Goal: Information Seeking & Learning: Learn about a topic

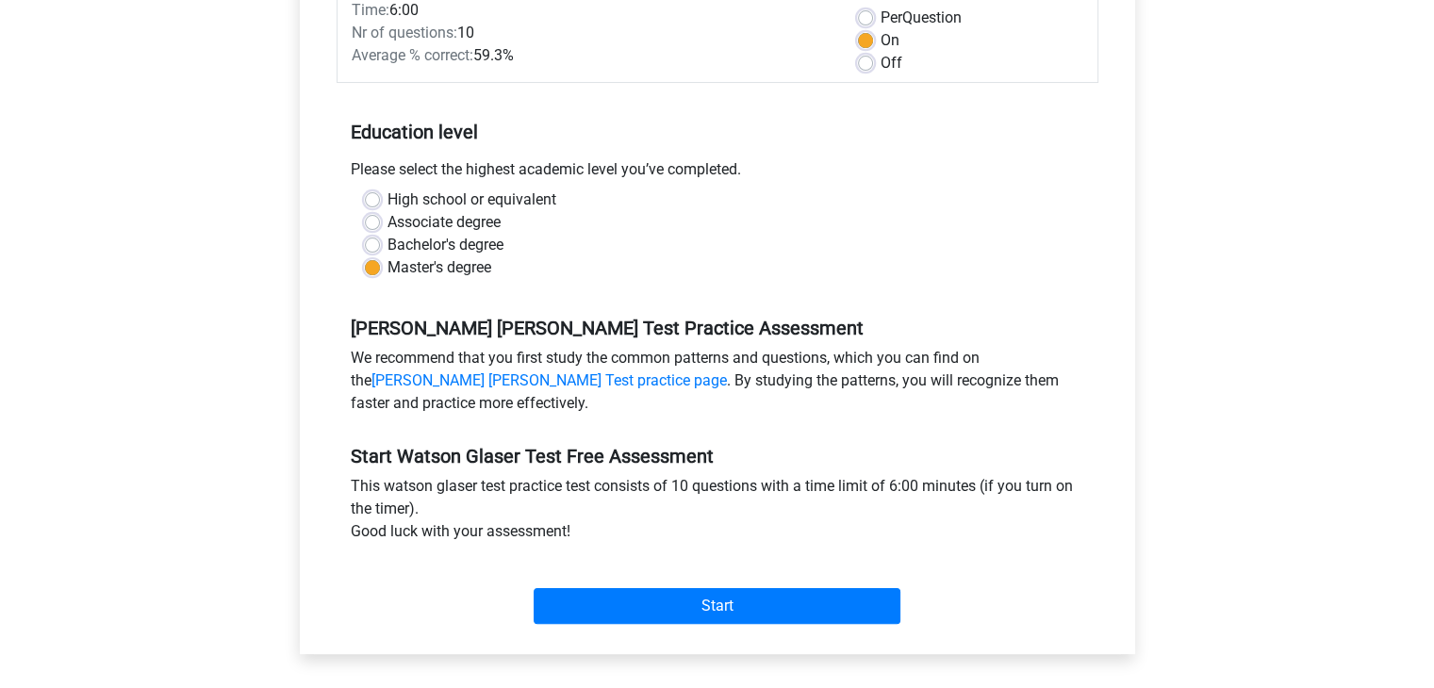
scroll to position [286, 0]
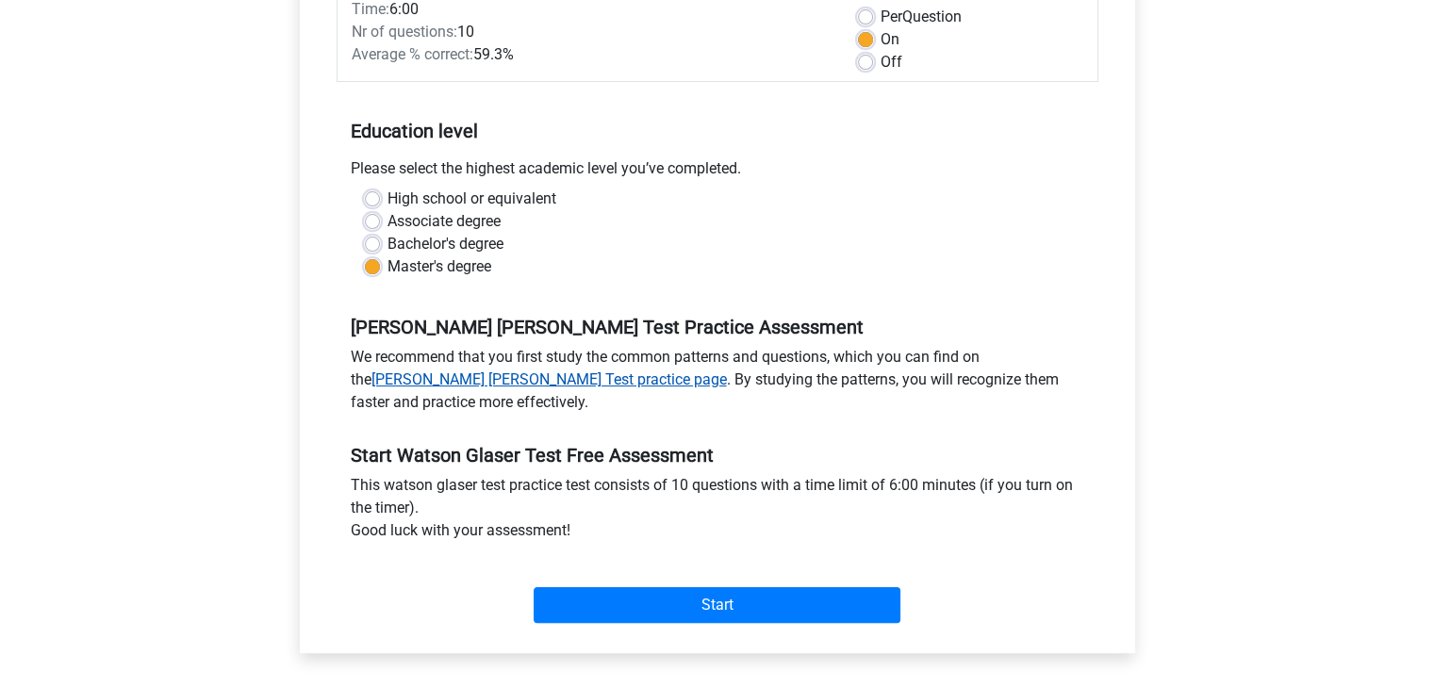
click at [727, 371] on link "Watson Glaser Test practice page" at bounding box center [550, 380] width 356 height 18
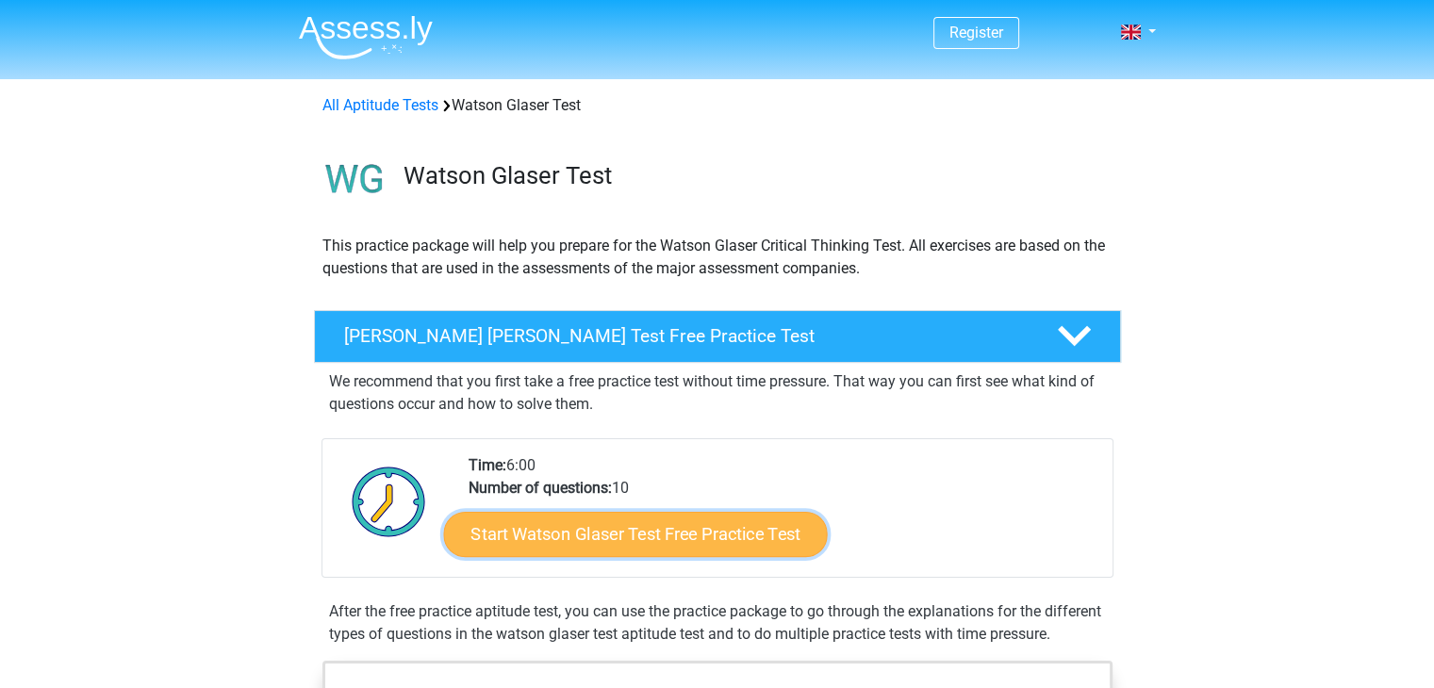
click at [740, 534] on link "Start Watson Glaser Test Free Practice Test" at bounding box center [635, 534] width 384 height 45
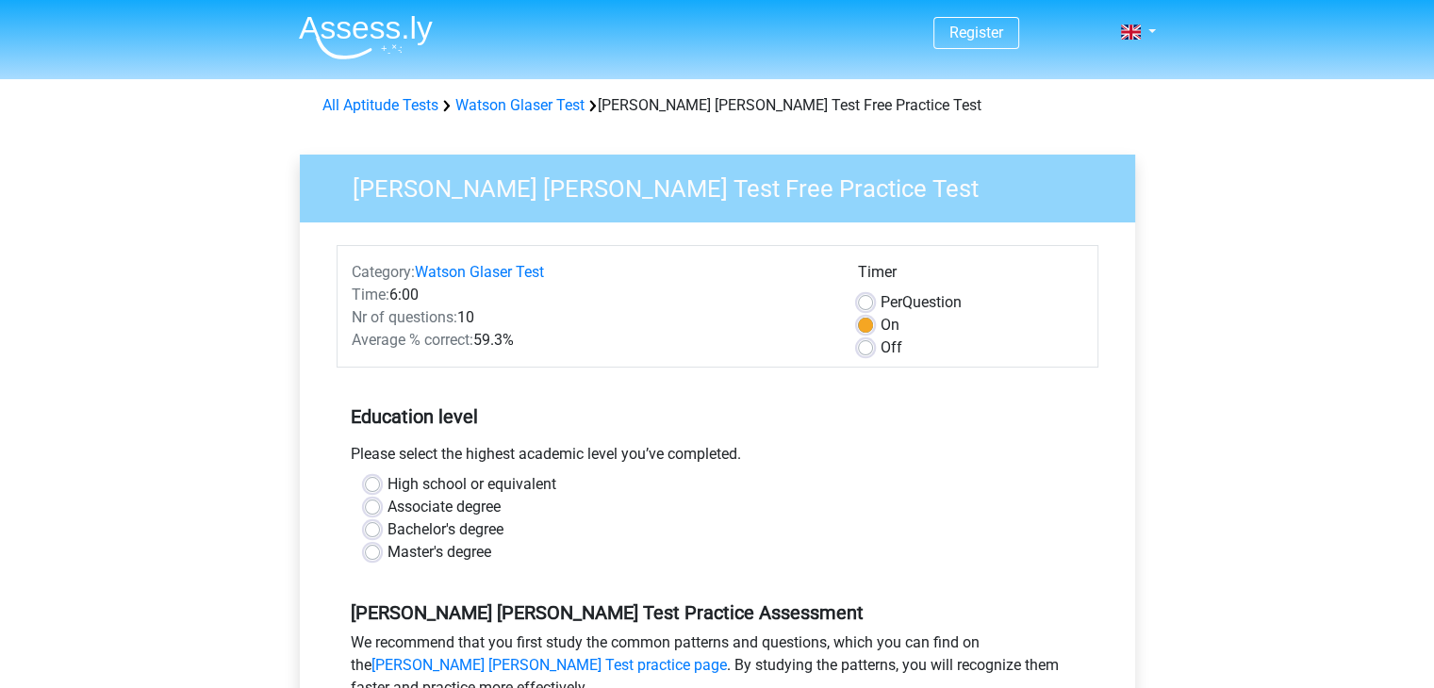
click at [381, 552] on div "Master's degree" at bounding box center [717, 552] width 705 height 23
click at [388, 550] on label "Master's degree" at bounding box center [440, 552] width 104 height 23
click at [377, 550] on input "Master's degree" at bounding box center [372, 550] width 15 height 19
radio input "true"
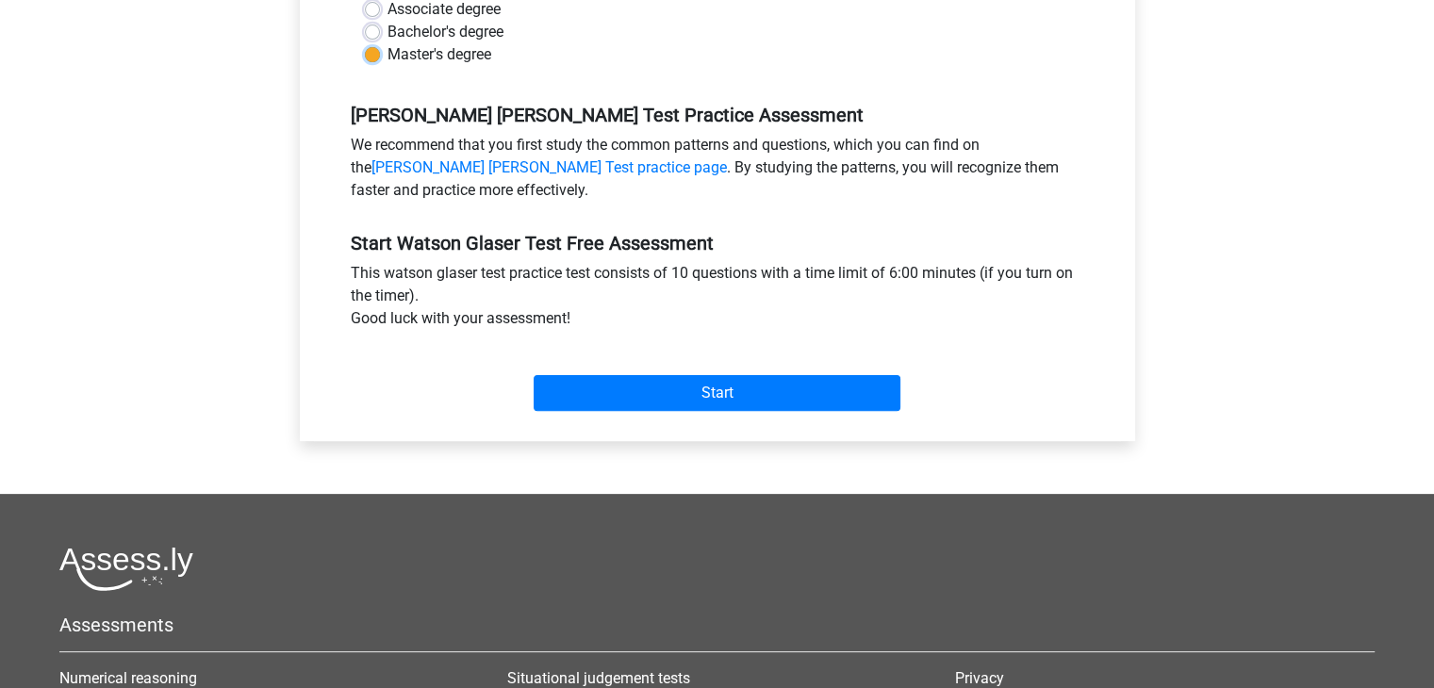
scroll to position [507, 0]
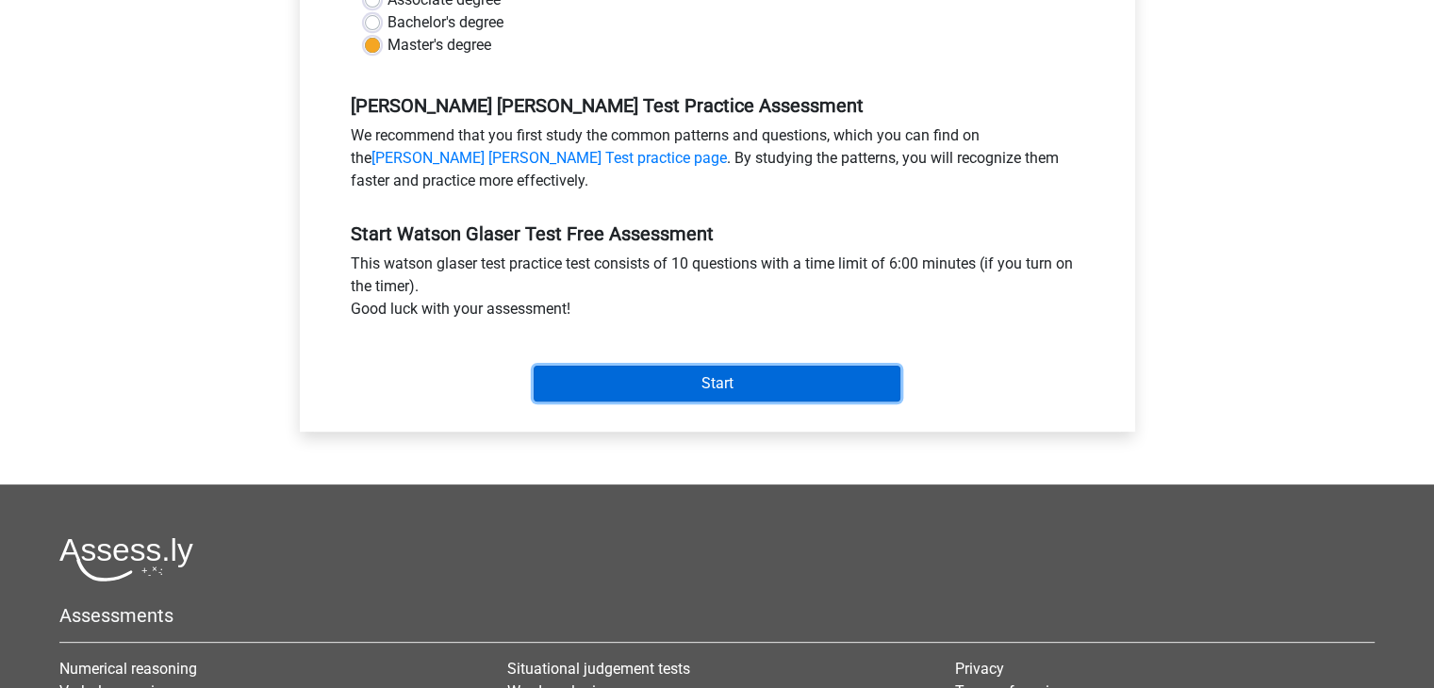
click at [730, 381] on input "Start" at bounding box center [717, 384] width 367 height 36
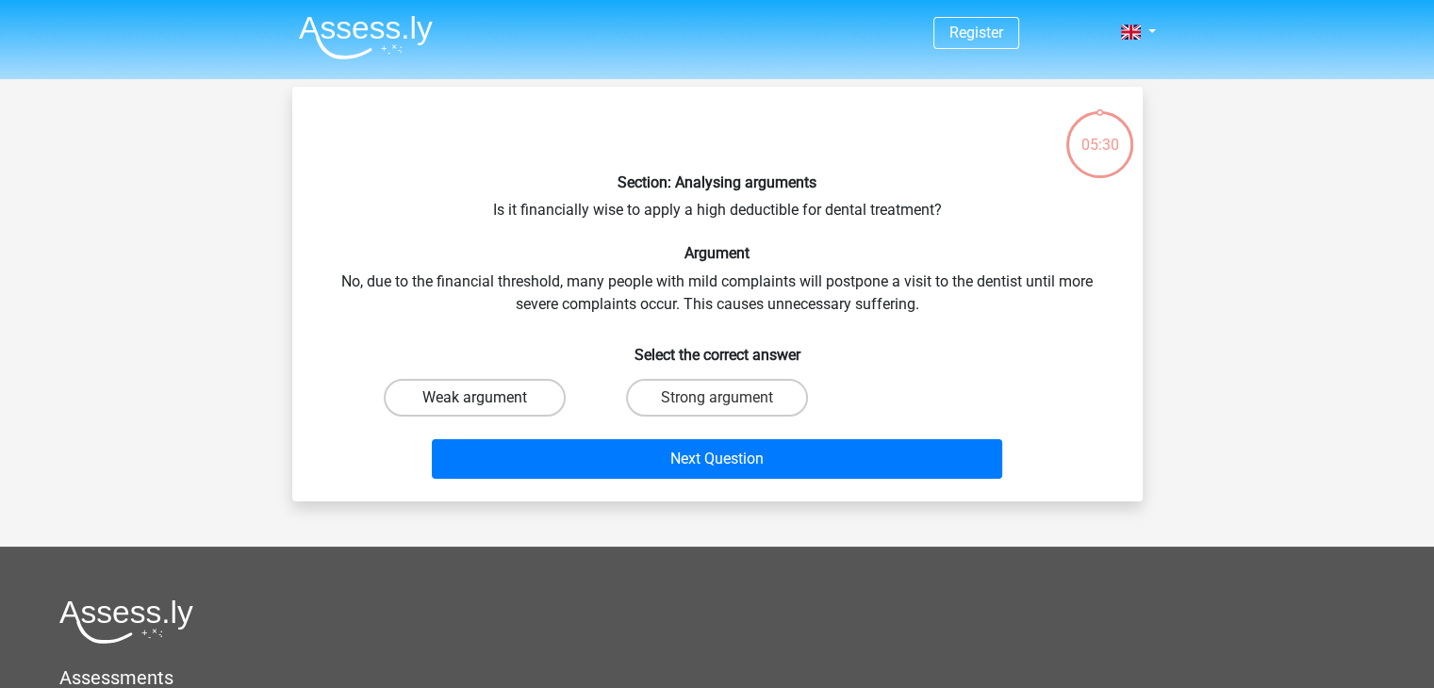
click at [529, 387] on label "Weak argument" at bounding box center [475, 398] width 182 height 38
click at [487, 398] on input "Weak argument" at bounding box center [480, 404] width 12 height 12
radio input "true"
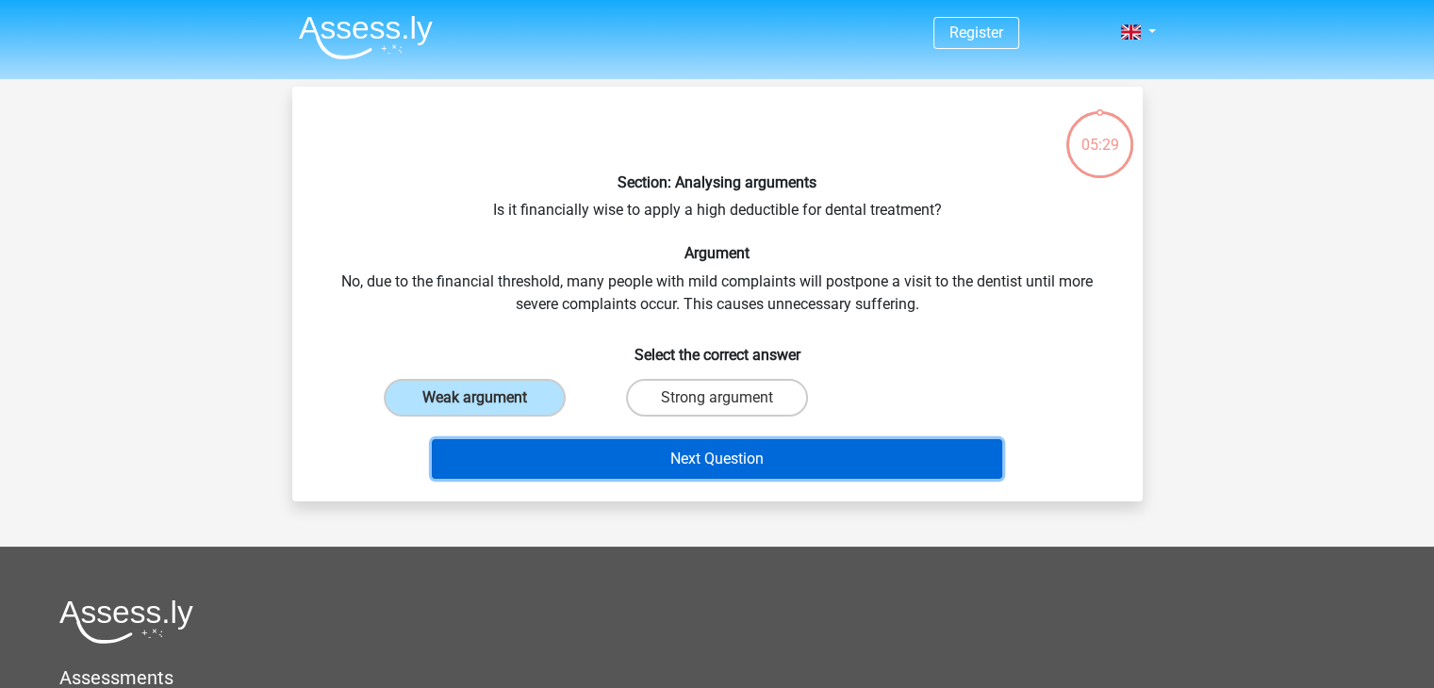
click at [717, 455] on button "Next Question" at bounding box center [717, 459] width 571 height 40
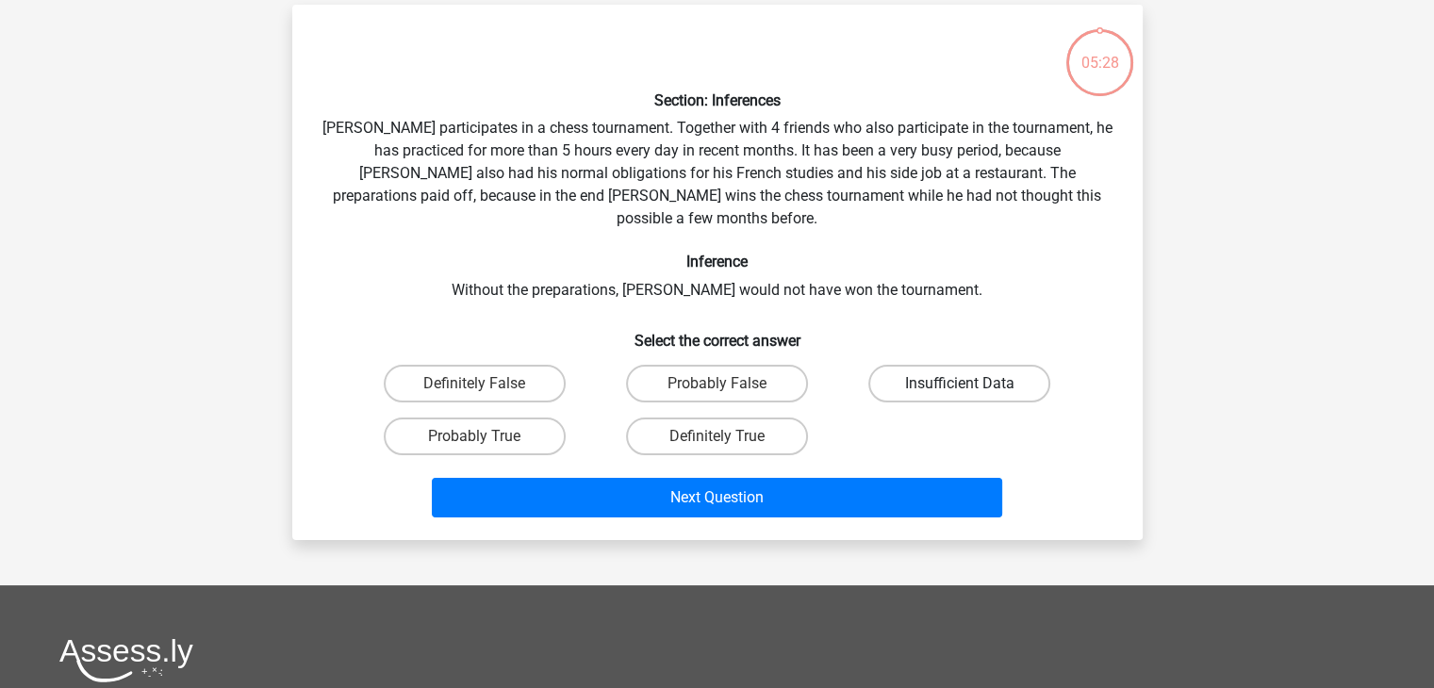
scroll to position [87, 0]
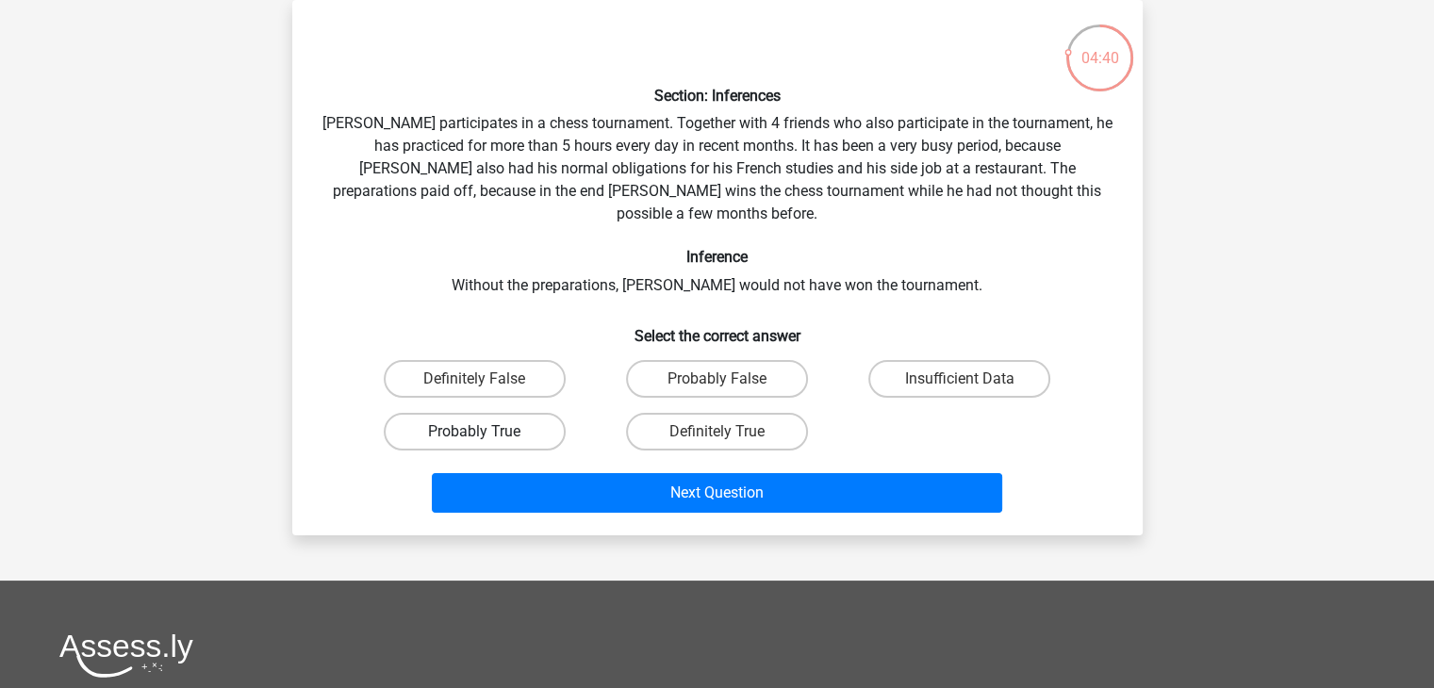
click at [448, 413] on label "Probably True" at bounding box center [475, 432] width 182 height 38
click at [474, 432] on input "Probably True" at bounding box center [480, 438] width 12 height 12
radio input "true"
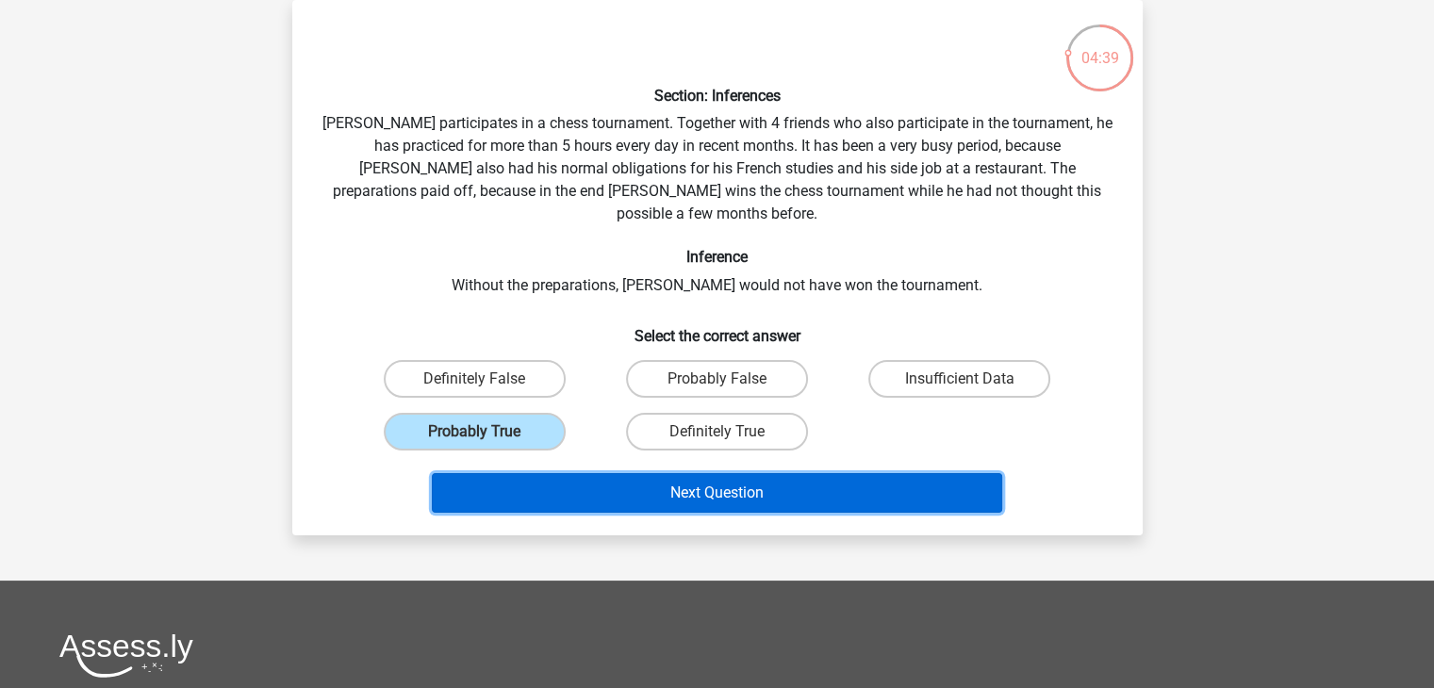
click at [600, 473] on button "Next Question" at bounding box center [717, 493] width 571 height 40
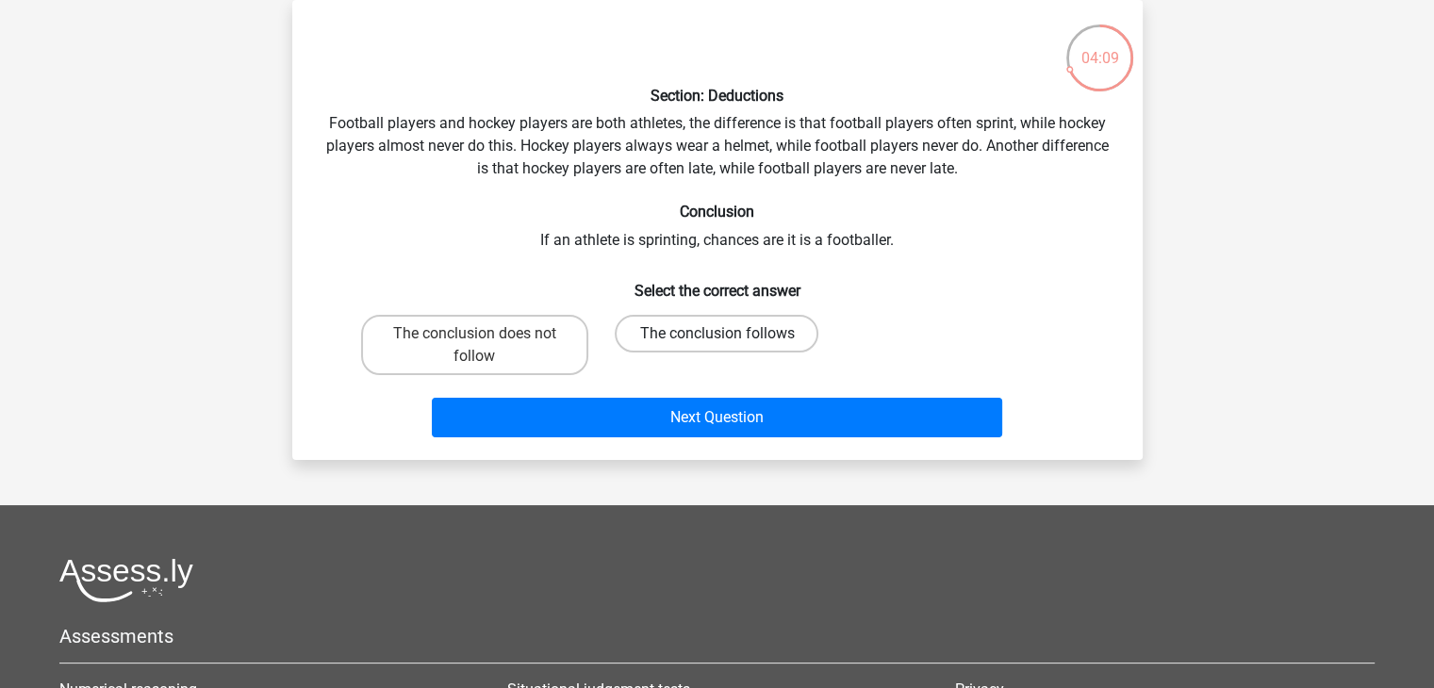
click at [705, 337] on label "The conclusion follows" at bounding box center [717, 334] width 204 height 38
click at [717, 337] on input "The conclusion follows" at bounding box center [723, 340] width 12 height 12
radio input "true"
click at [496, 363] on label "The conclusion does not follow" at bounding box center [474, 345] width 227 height 60
click at [487, 346] on input "The conclusion does not follow" at bounding box center [480, 340] width 12 height 12
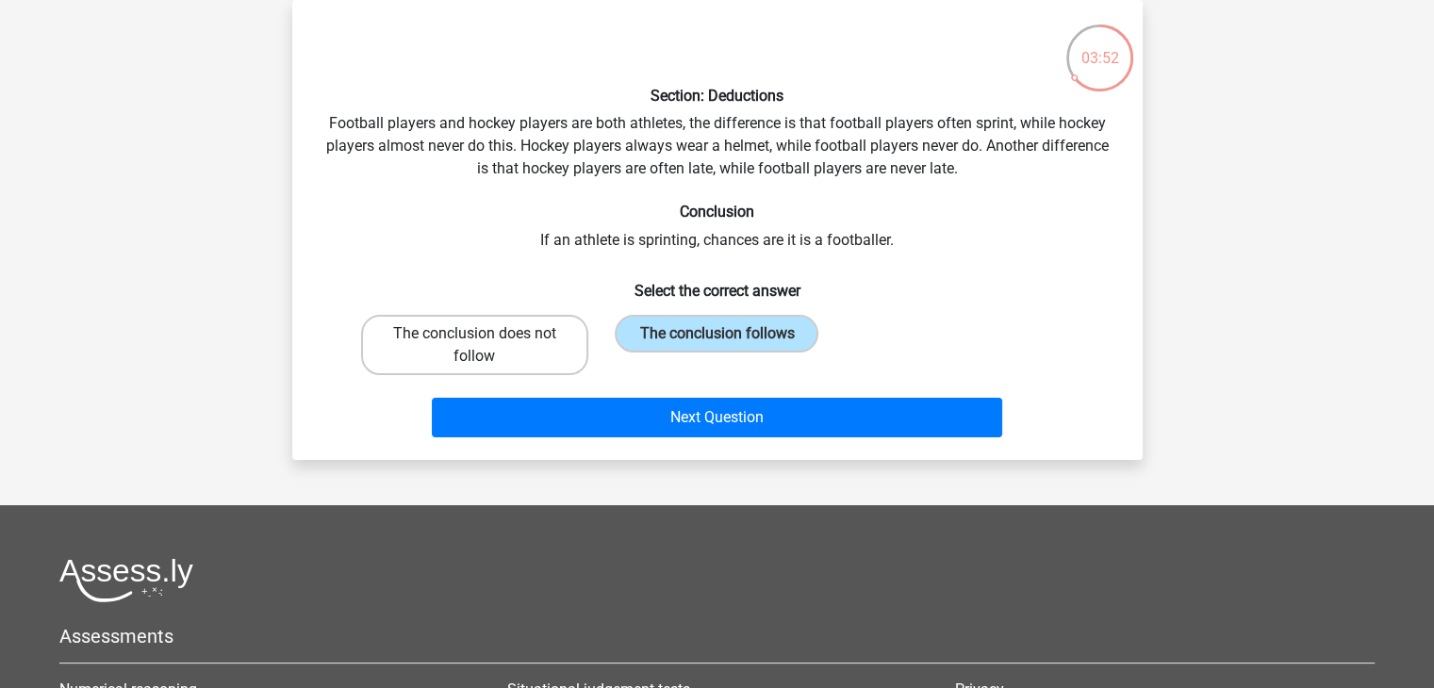
radio input "true"
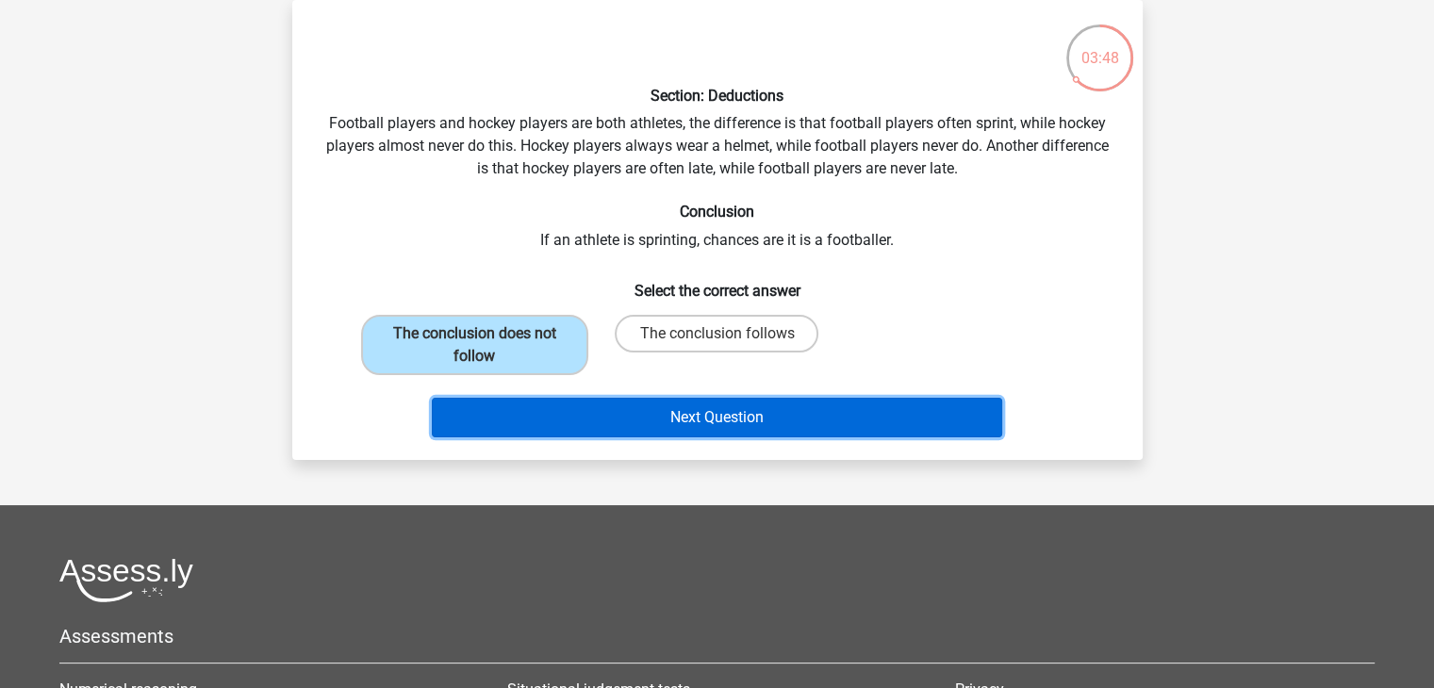
click at [702, 415] on button "Next Question" at bounding box center [717, 418] width 571 height 40
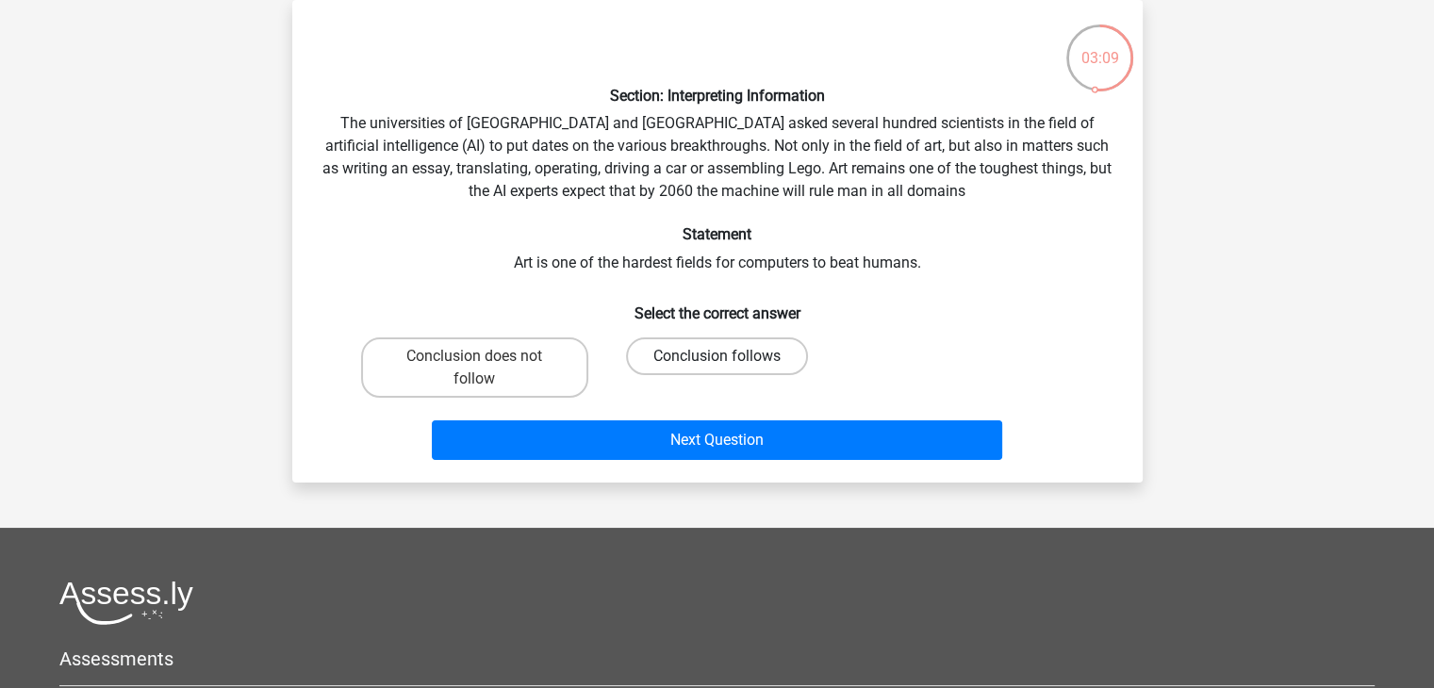
click at [704, 349] on label "Conclusion follows" at bounding box center [717, 357] width 182 height 38
click at [717, 356] on input "Conclusion follows" at bounding box center [723, 362] width 12 height 12
radio input "true"
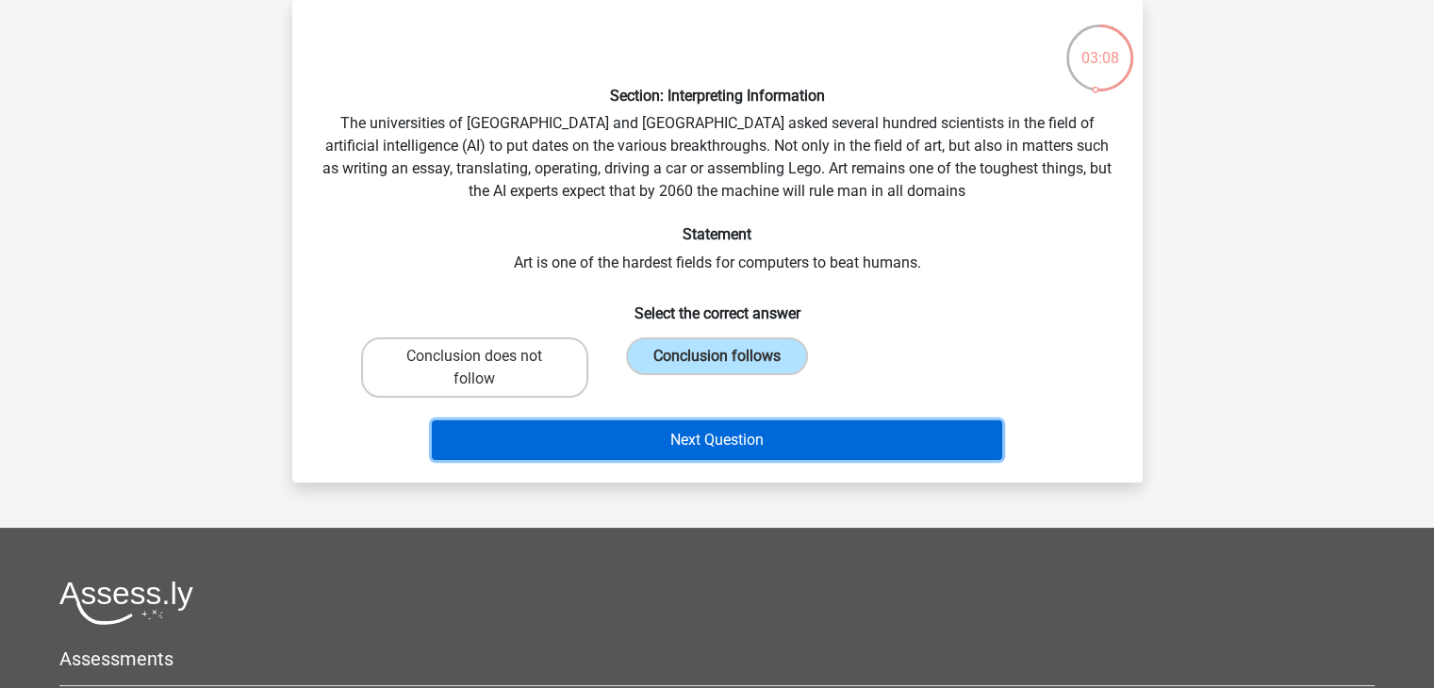
click at [736, 431] on button "Next Question" at bounding box center [717, 441] width 571 height 40
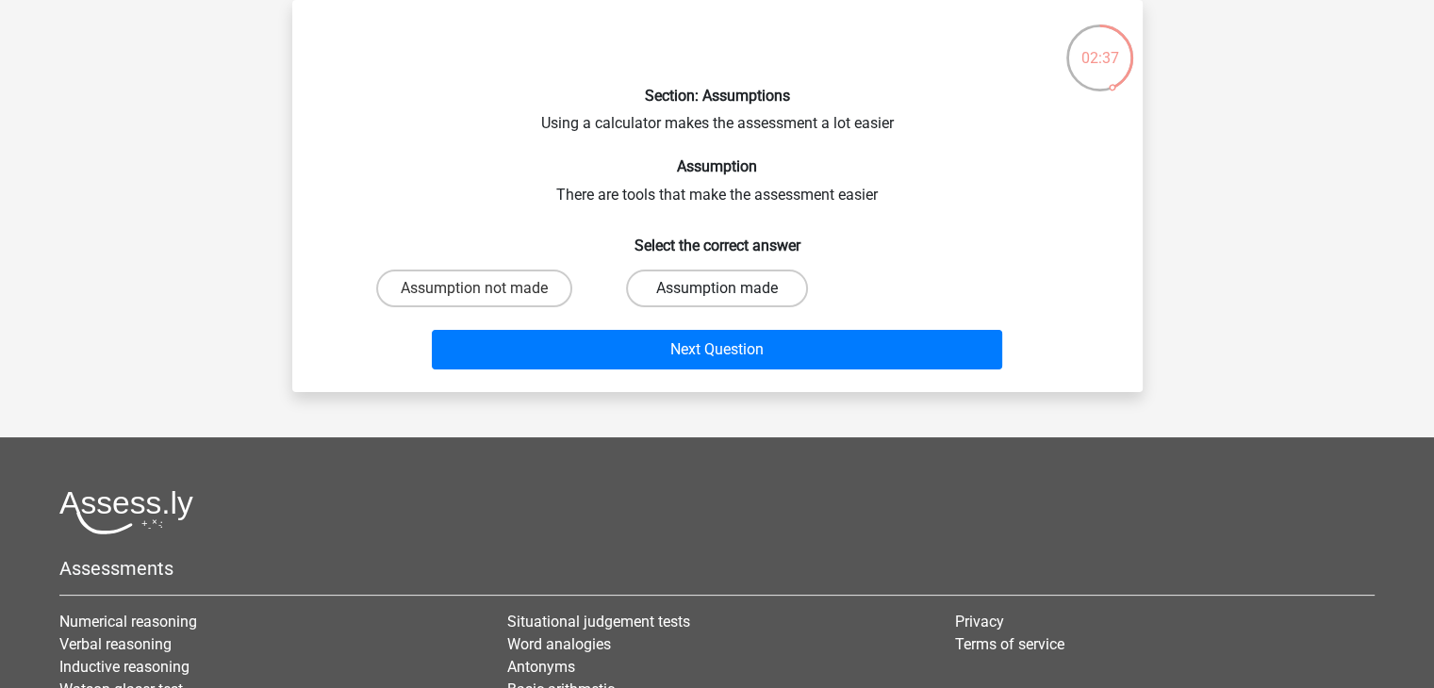
click at [751, 288] on label "Assumption made" at bounding box center [717, 289] width 182 height 38
click at [729, 289] on input "Assumption made" at bounding box center [723, 295] width 12 height 12
radio input "true"
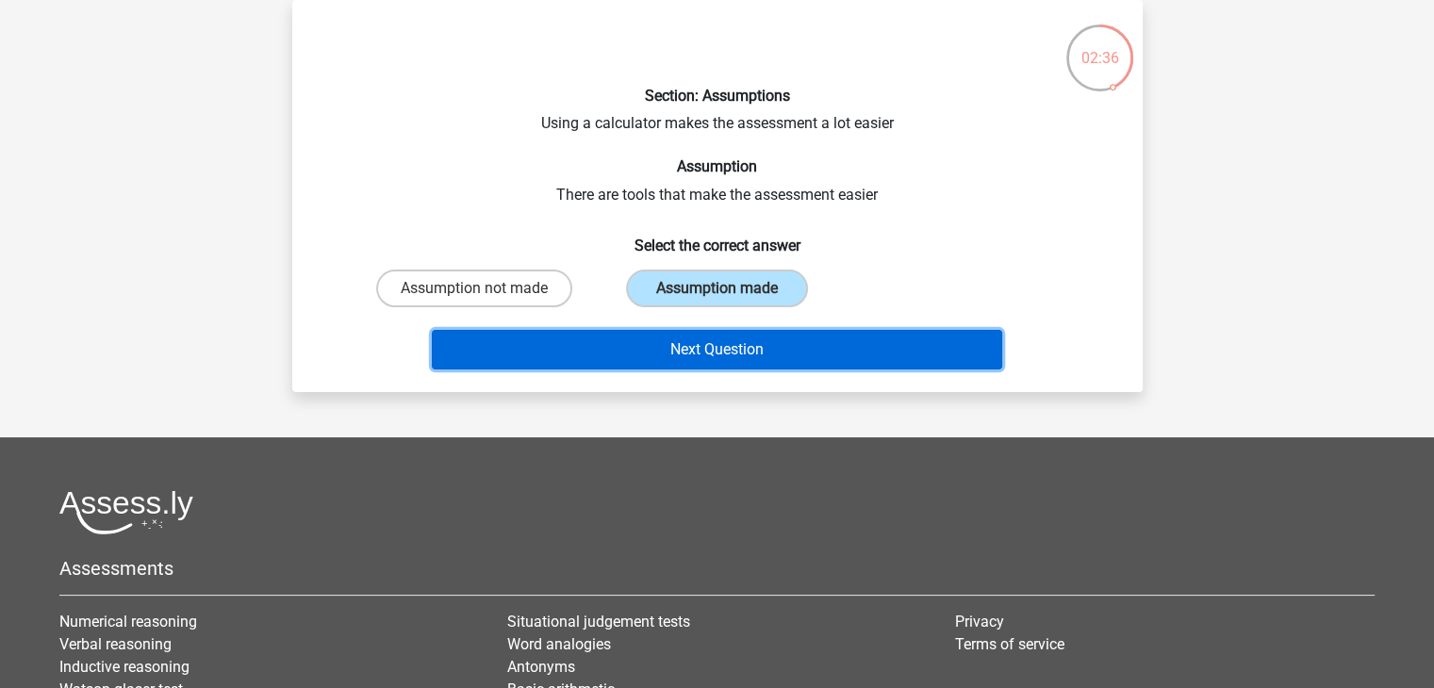
click at [771, 342] on button "Next Question" at bounding box center [717, 350] width 571 height 40
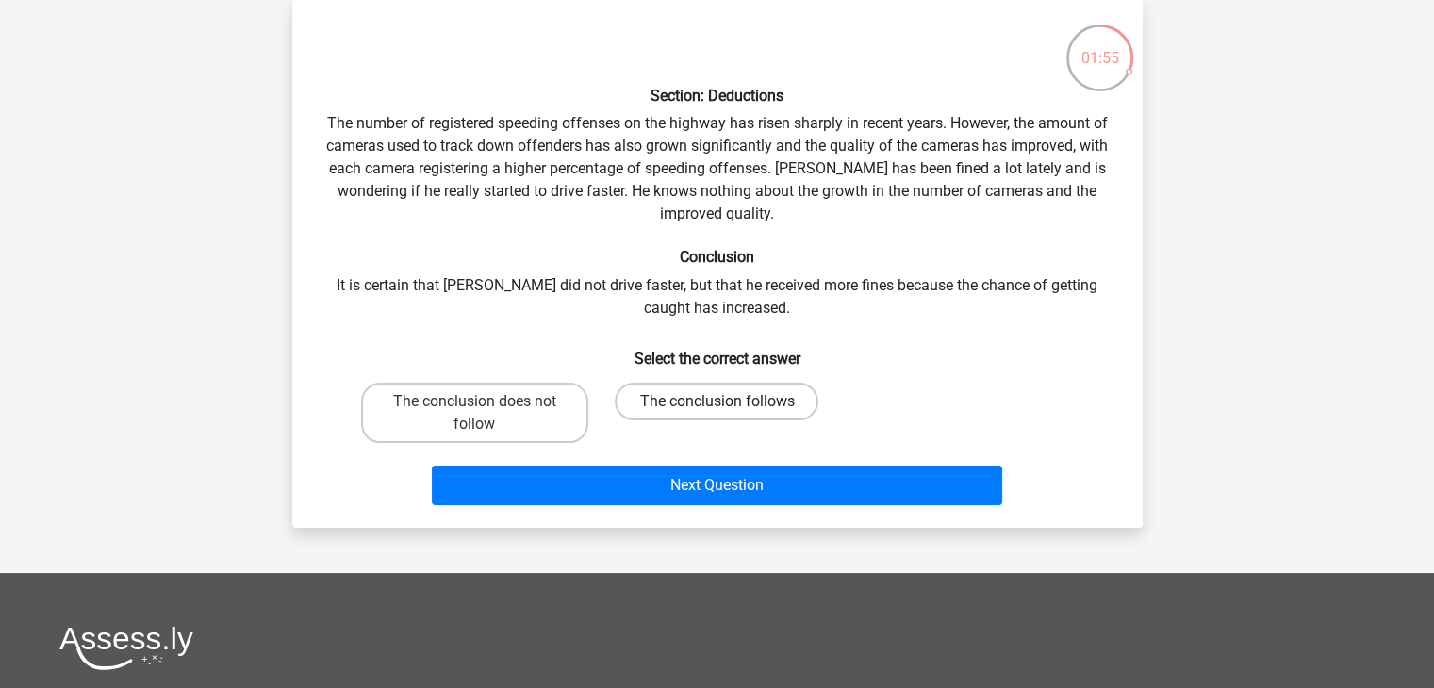
click at [731, 399] on label "The conclusion follows" at bounding box center [717, 402] width 204 height 38
click at [729, 402] on input "The conclusion follows" at bounding box center [723, 408] width 12 height 12
radio input "true"
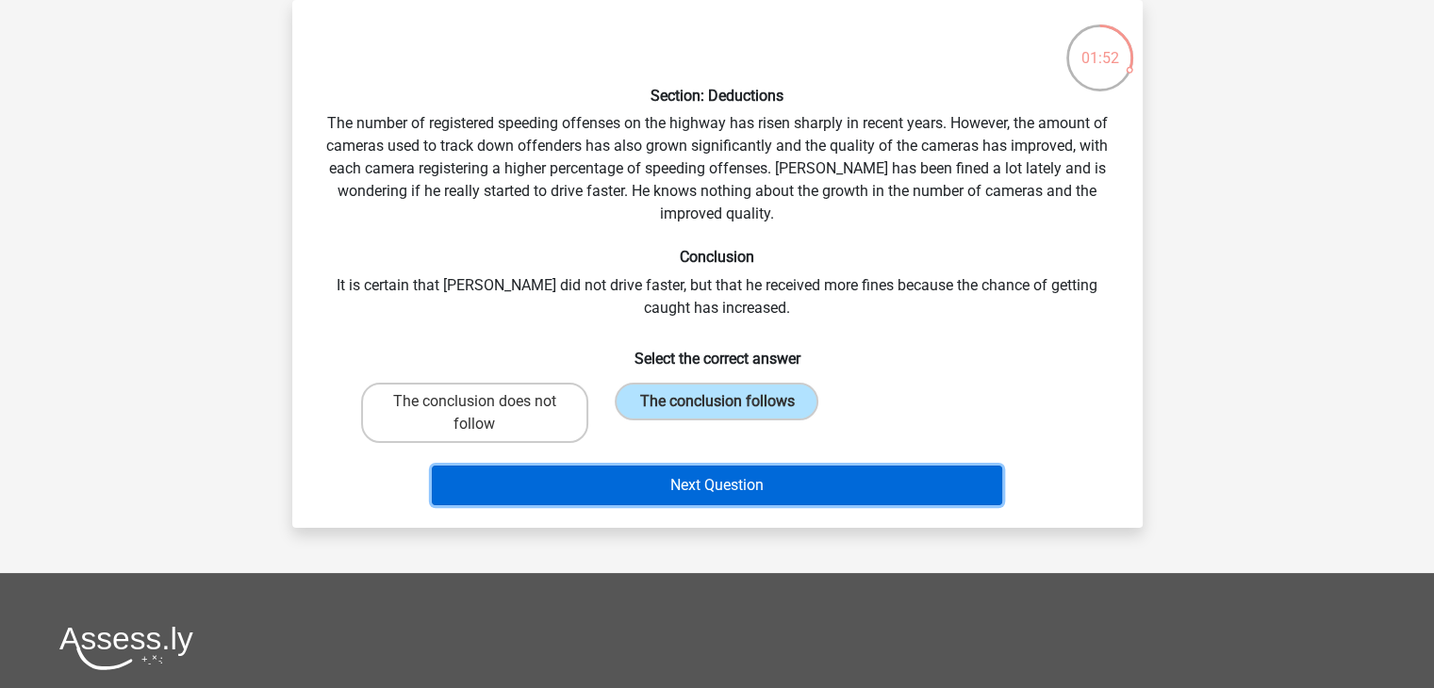
click at [748, 477] on button "Next Question" at bounding box center [717, 486] width 571 height 40
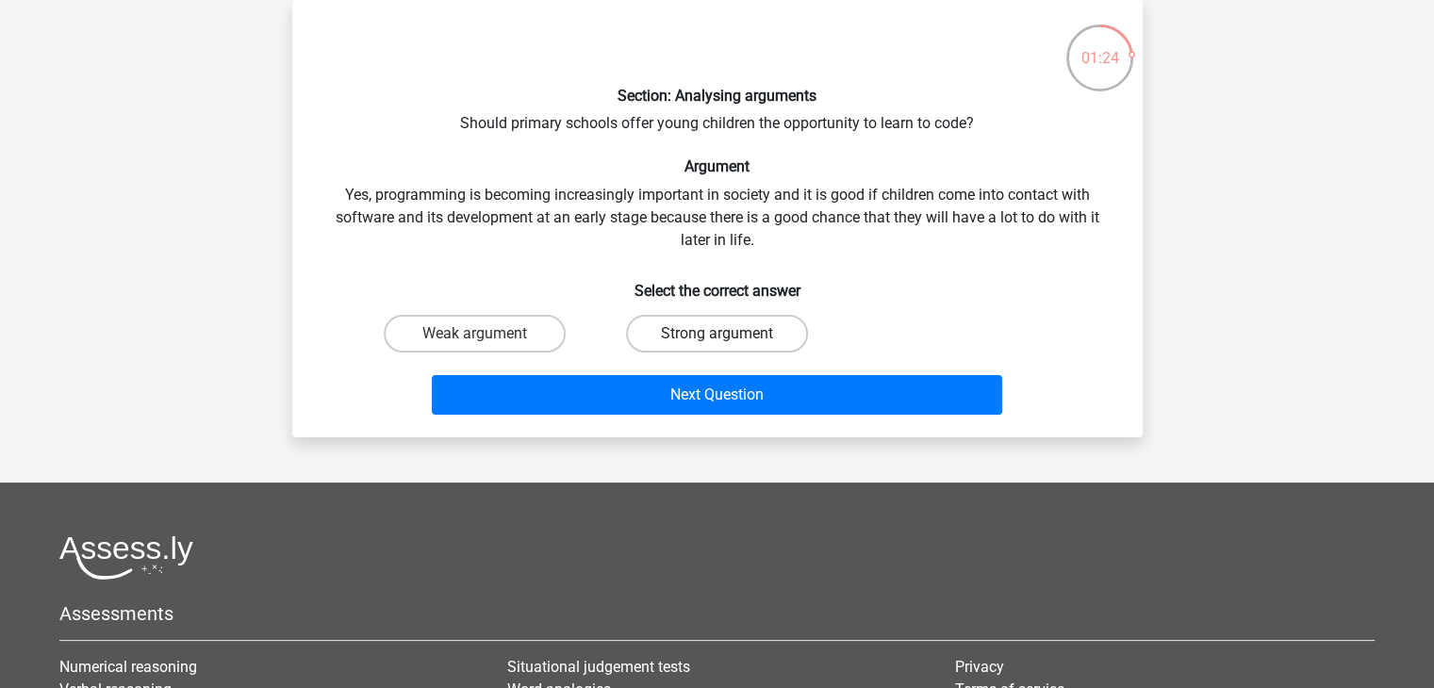
click at [705, 329] on label "Strong argument" at bounding box center [717, 334] width 182 height 38
click at [717, 334] on input "Strong argument" at bounding box center [723, 340] width 12 height 12
radio input "true"
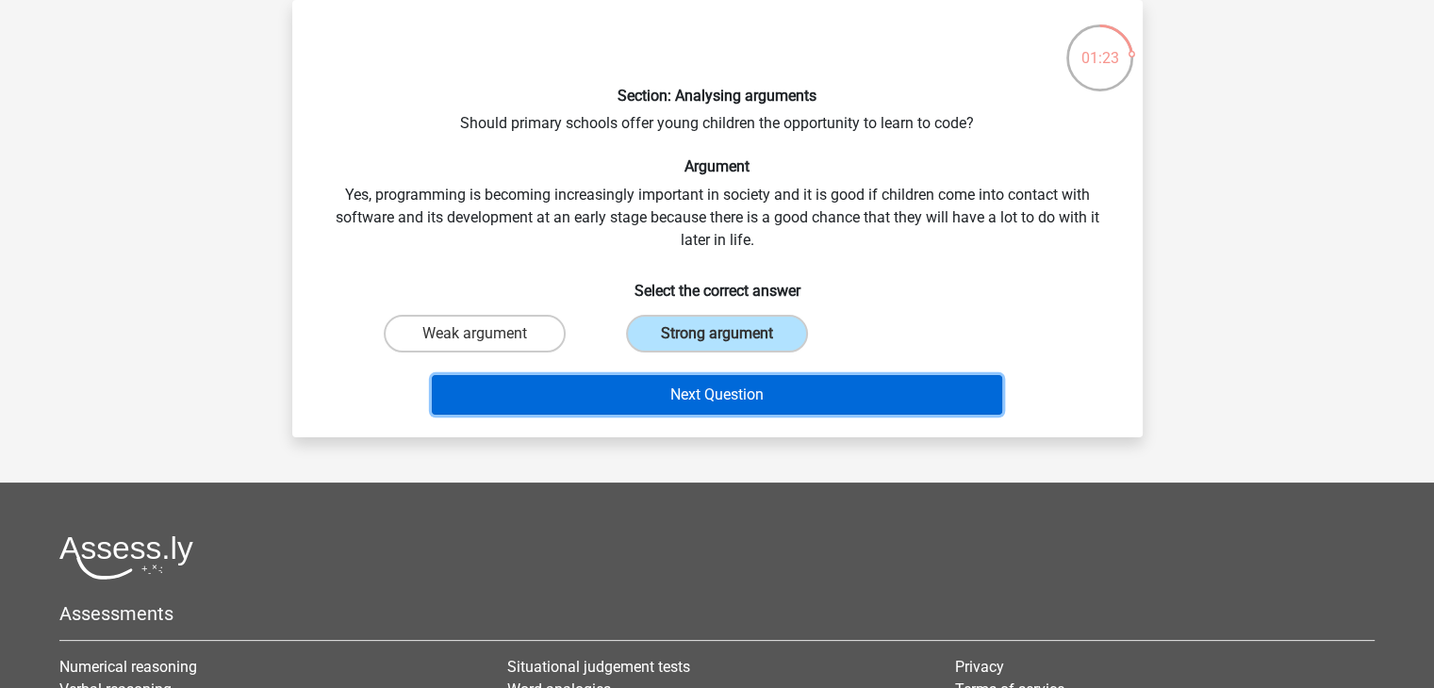
click at [713, 399] on button "Next Question" at bounding box center [717, 395] width 571 height 40
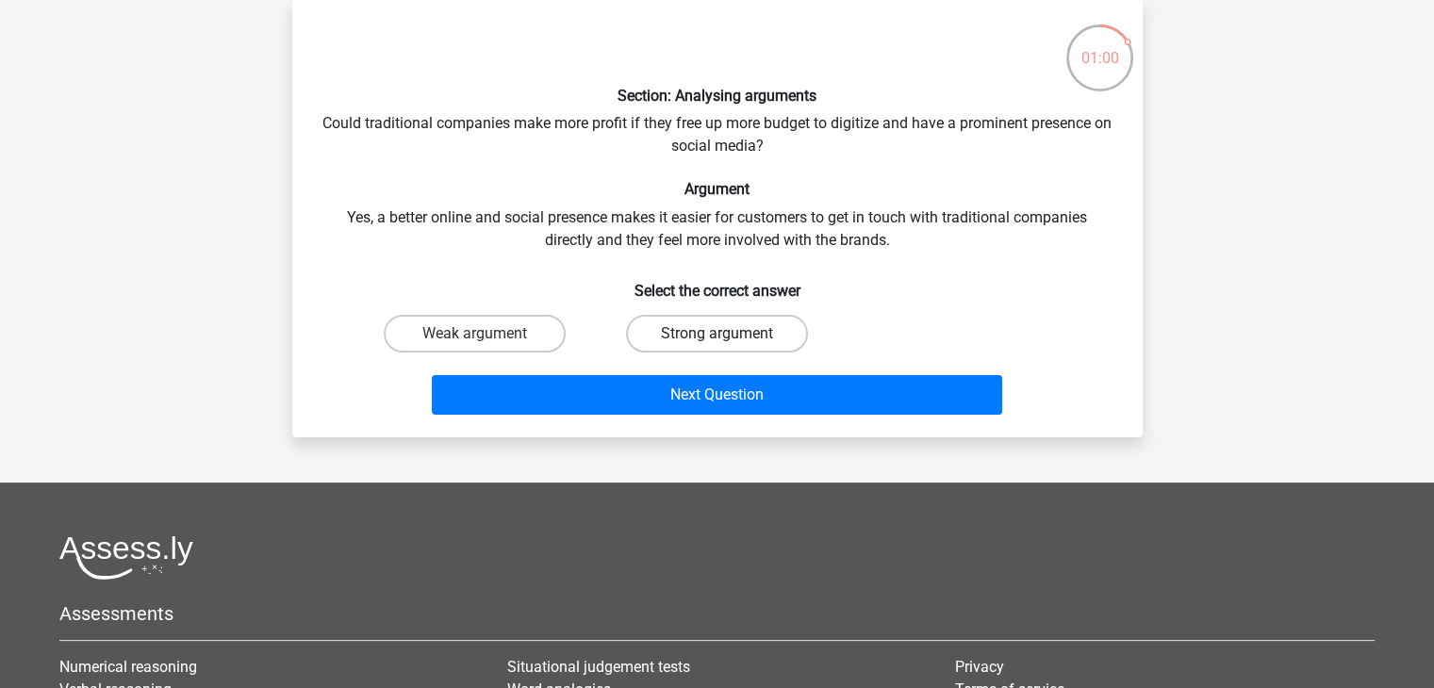
click at [741, 329] on label "Strong argument" at bounding box center [717, 334] width 182 height 38
click at [729, 334] on input "Strong argument" at bounding box center [723, 340] width 12 height 12
radio input "true"
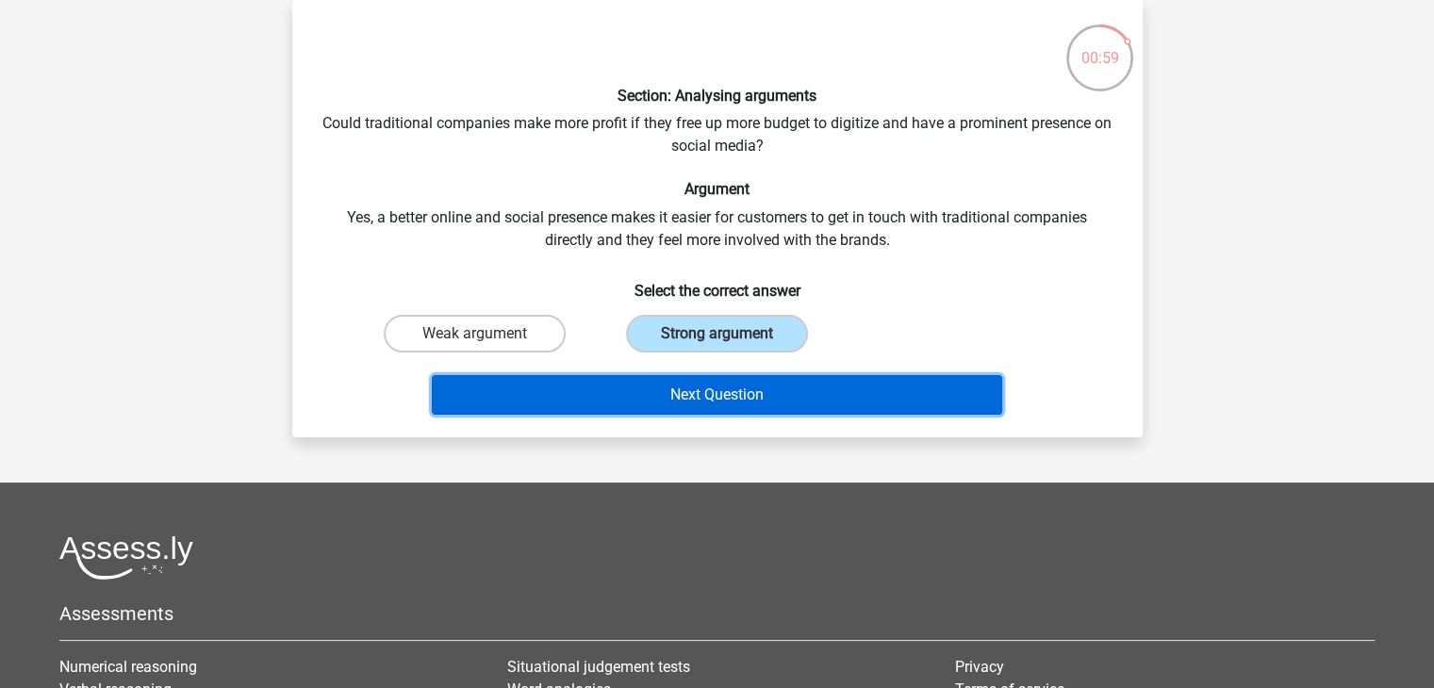
click at [754, 393] on button "Next Question" at bounding box center [717, 395] width 571 height 40
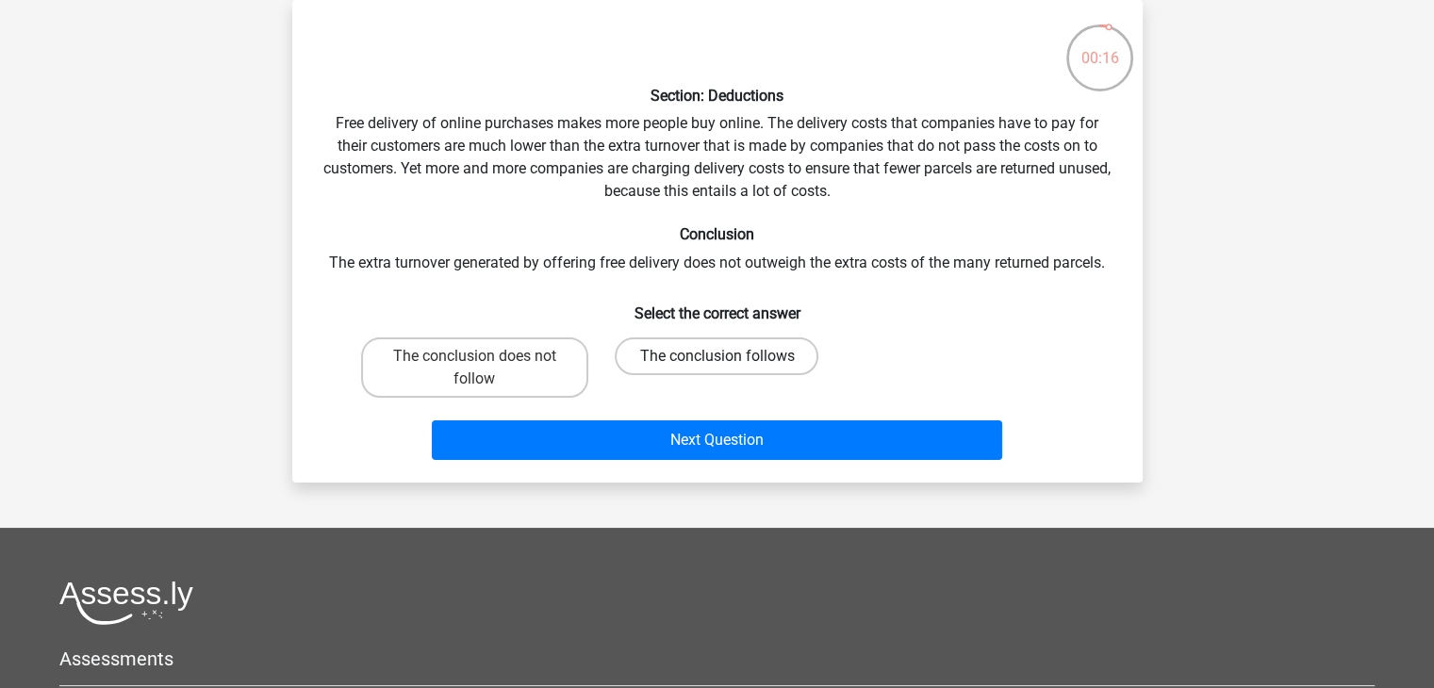
click at [763, 352] on label "The conclusion follows" at bounding box center [717, 357] width 204 height 38
click at [729, 356] on input "The conclusion follows" at bounding box center [723, 362] width 12 height 12
radio input "true"
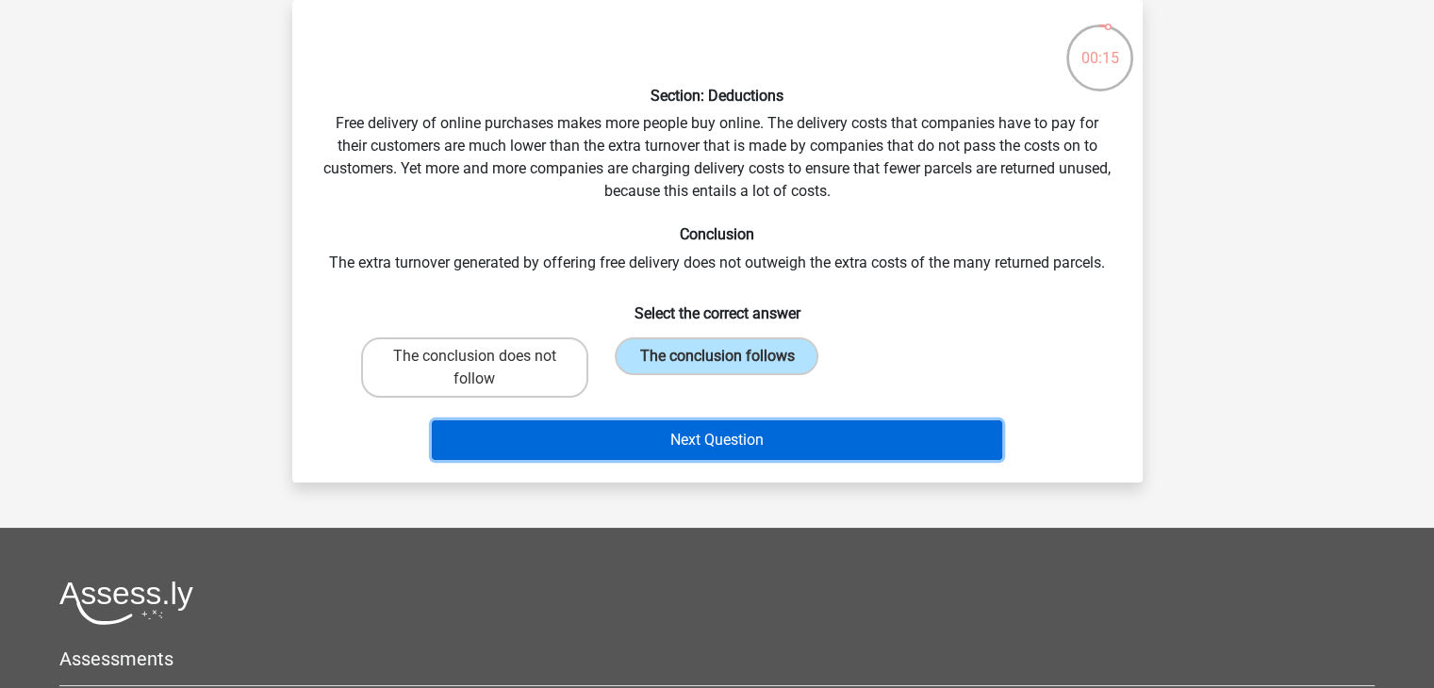
click at [788, 436] on button "Next Question" at bounding box center [717, 441] width 571 height 40
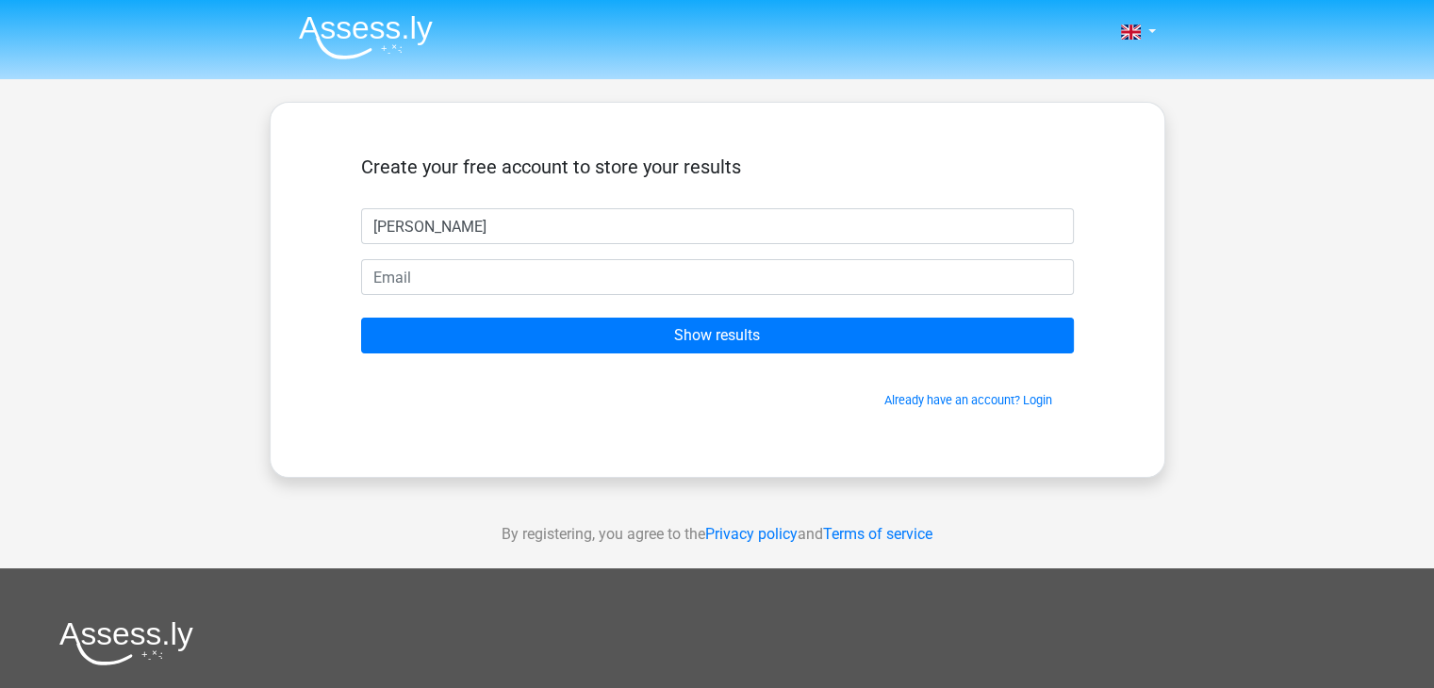
type input "[PERSON_NAME]"
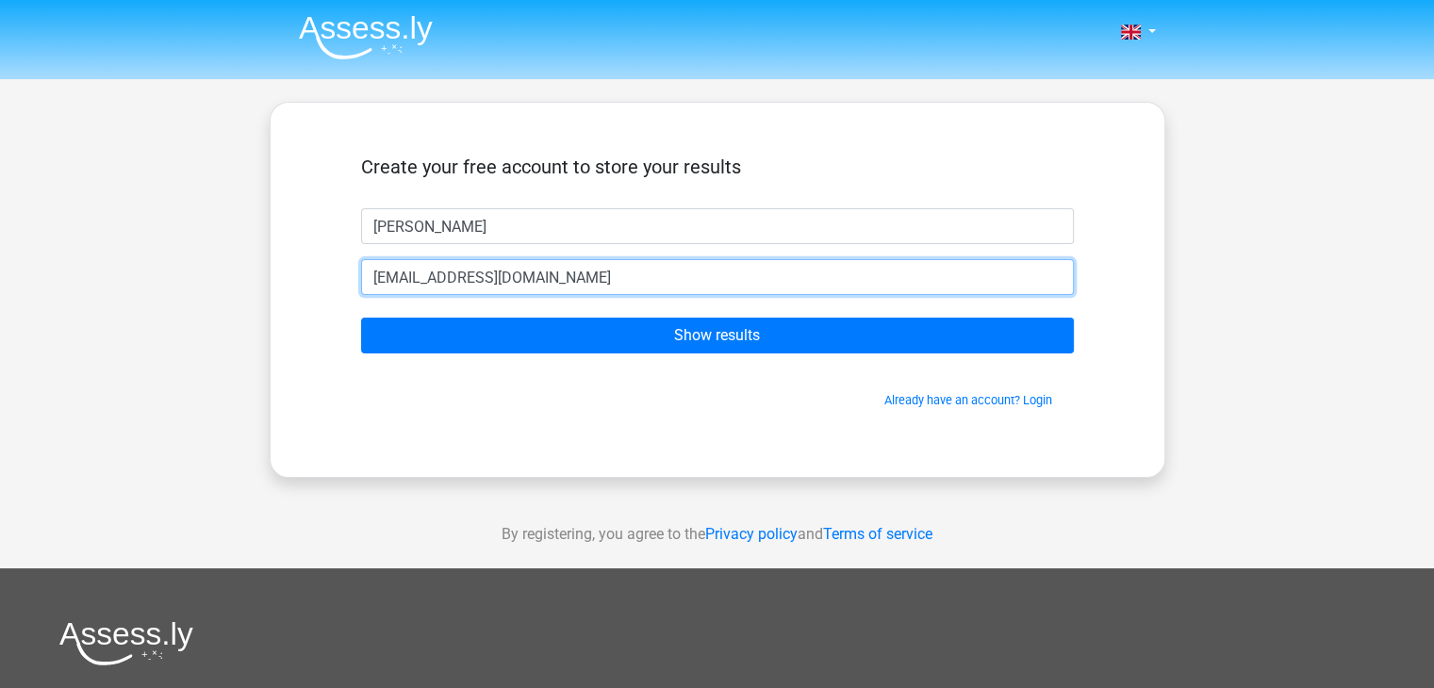
click at [406, 275] on input "[EMAIL_ADDRESS][DOMAIN_NAME]" at bounding box center [717, 277] width 713 height 36
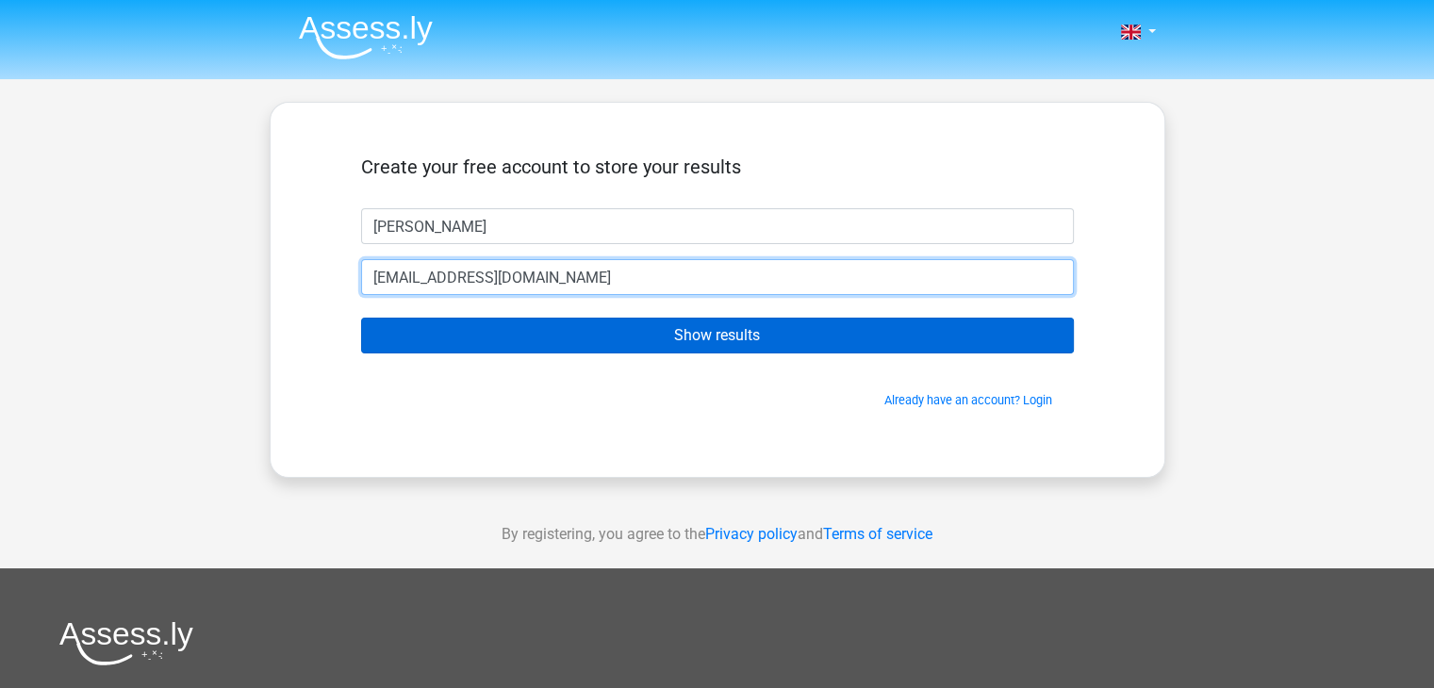
type input "[EMAIL_ADDRESS][DOMAIN_NAME]"
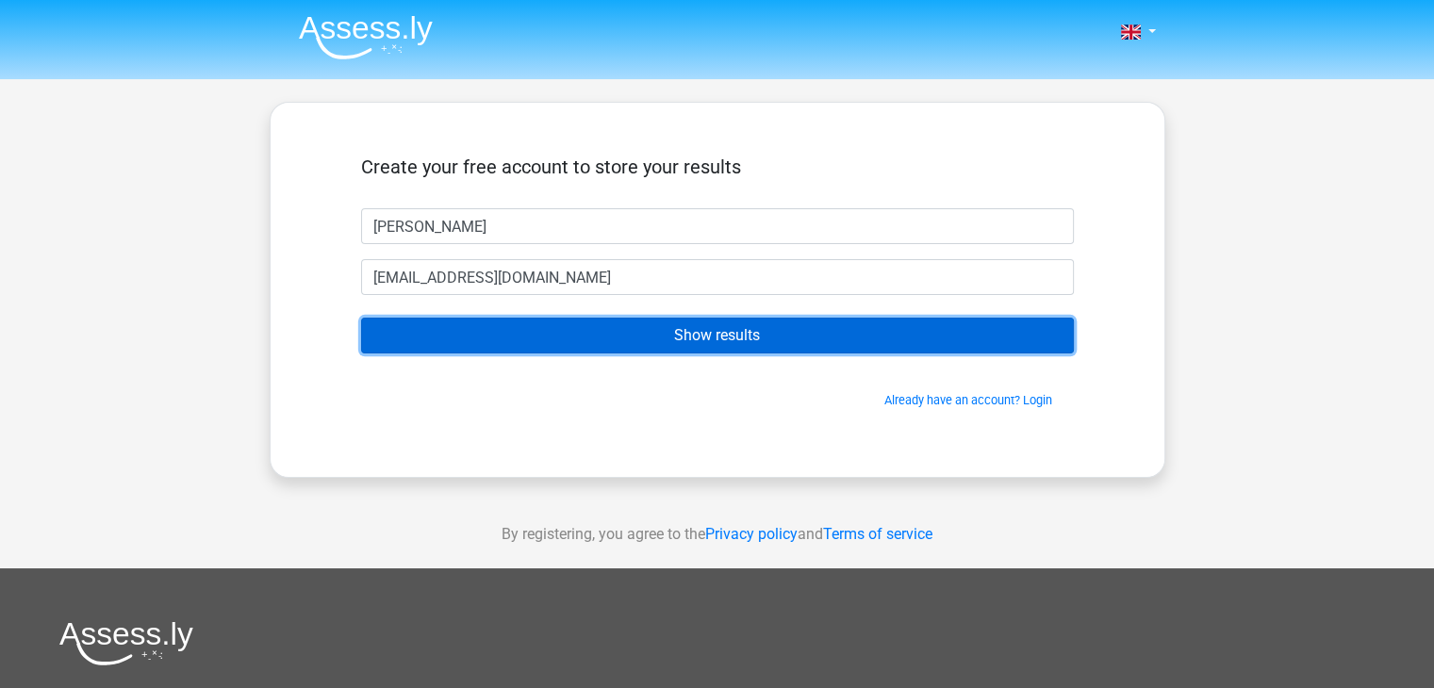
click at [665, 346] on input "Show results" at bounding box center [717, 336] width 713 height 36
click at [737, 331] on input "Show results" at bounding box center [717, 336] width 713 height 36
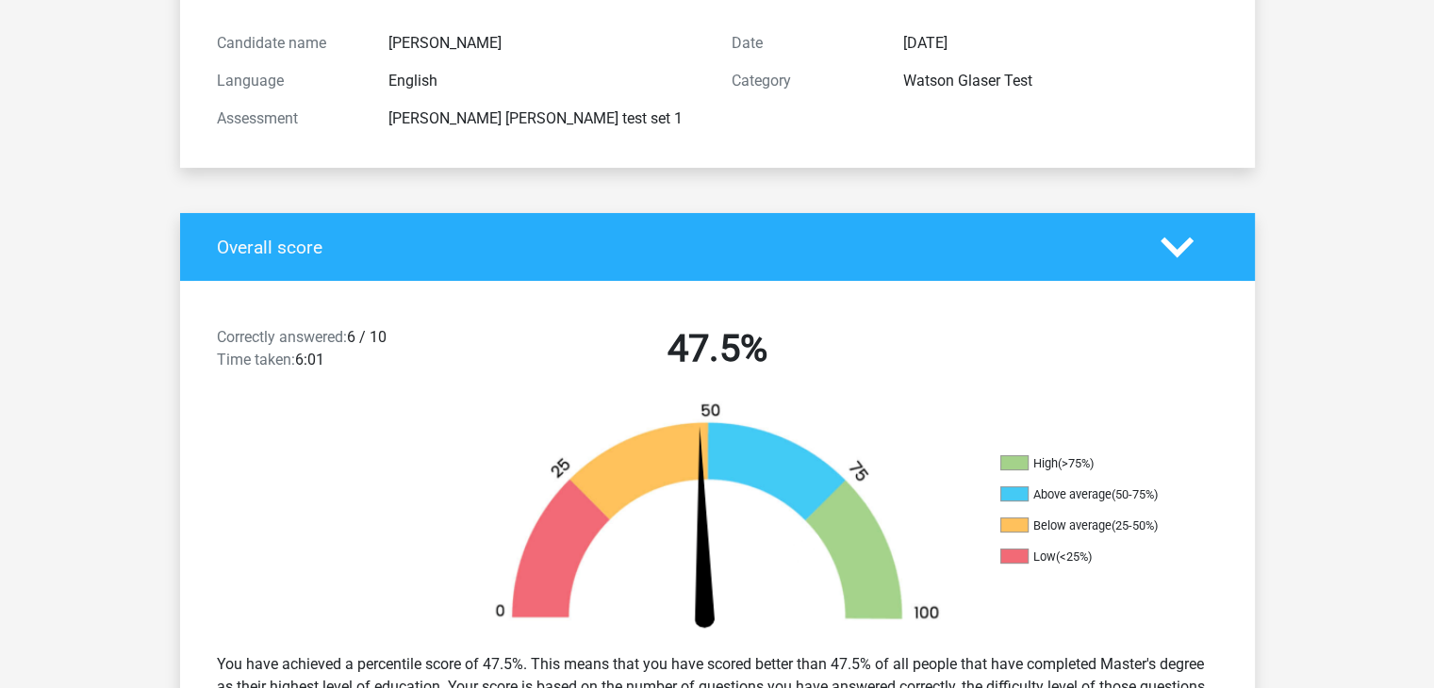
scroll to position [195, 0]
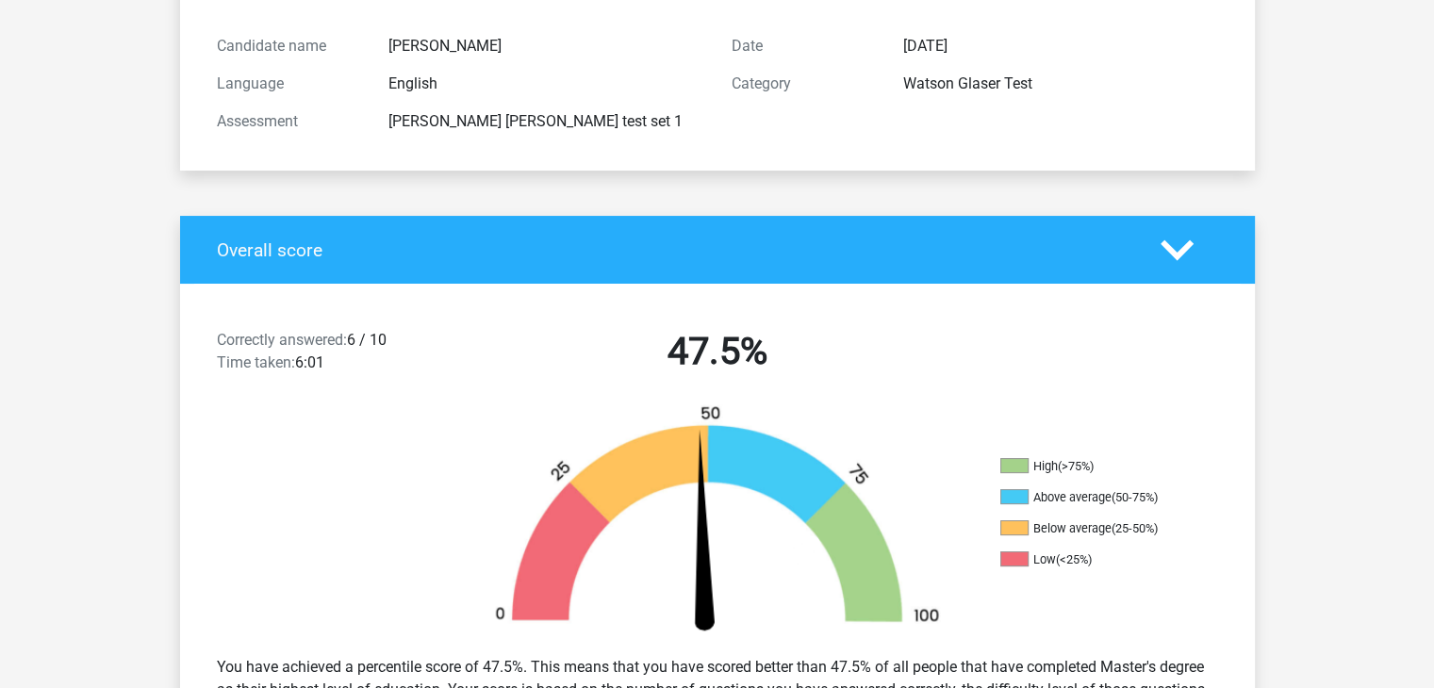
click at [1192, 246] on icon at bounding box center [1177, 250] width 33 height 33
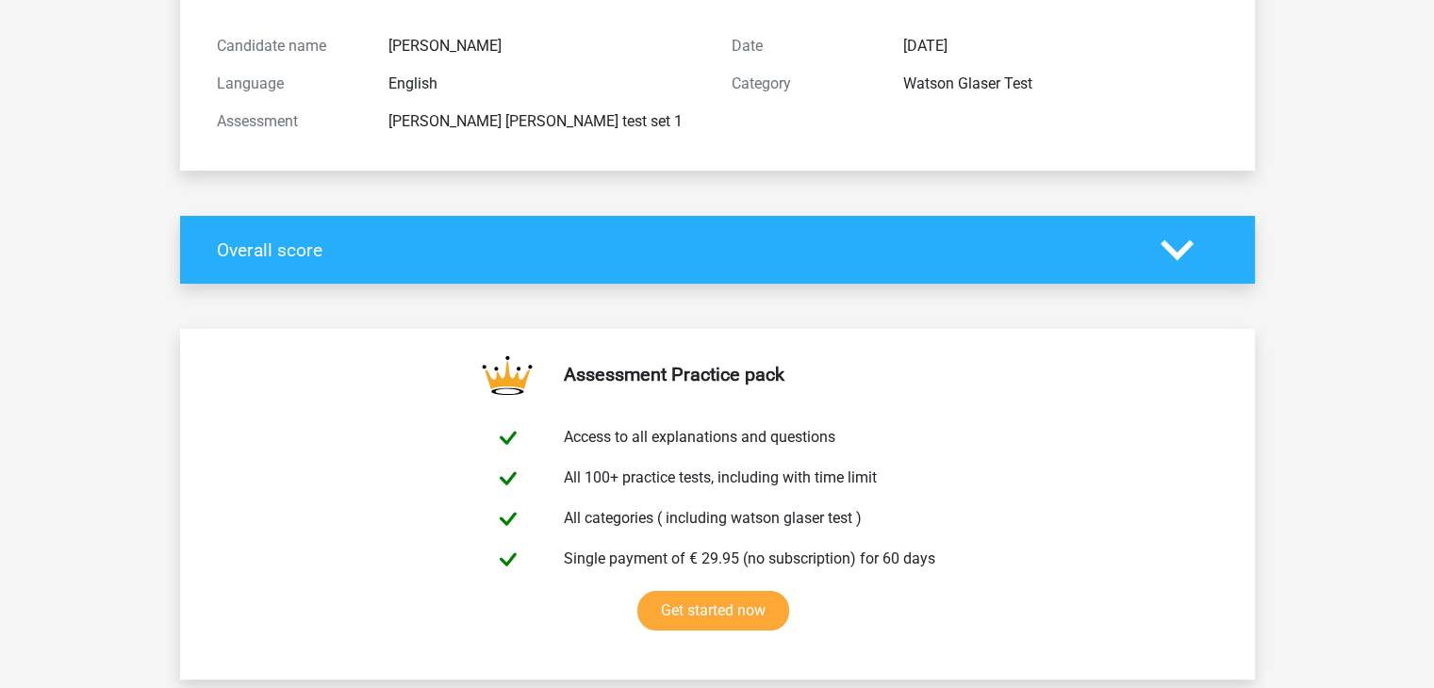
click at [1192, 246] on icon at bounding box center [1177, 250] width 33 height 33
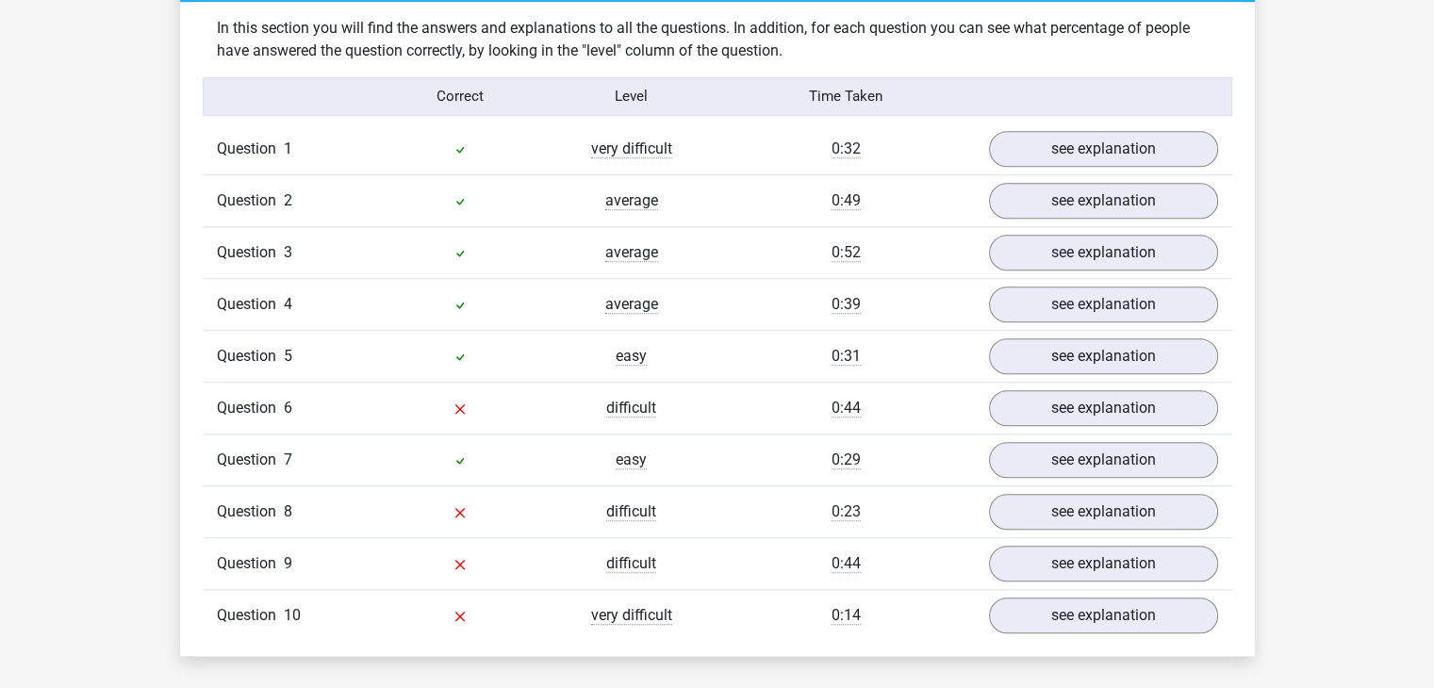
scroll to position [1467, 0]
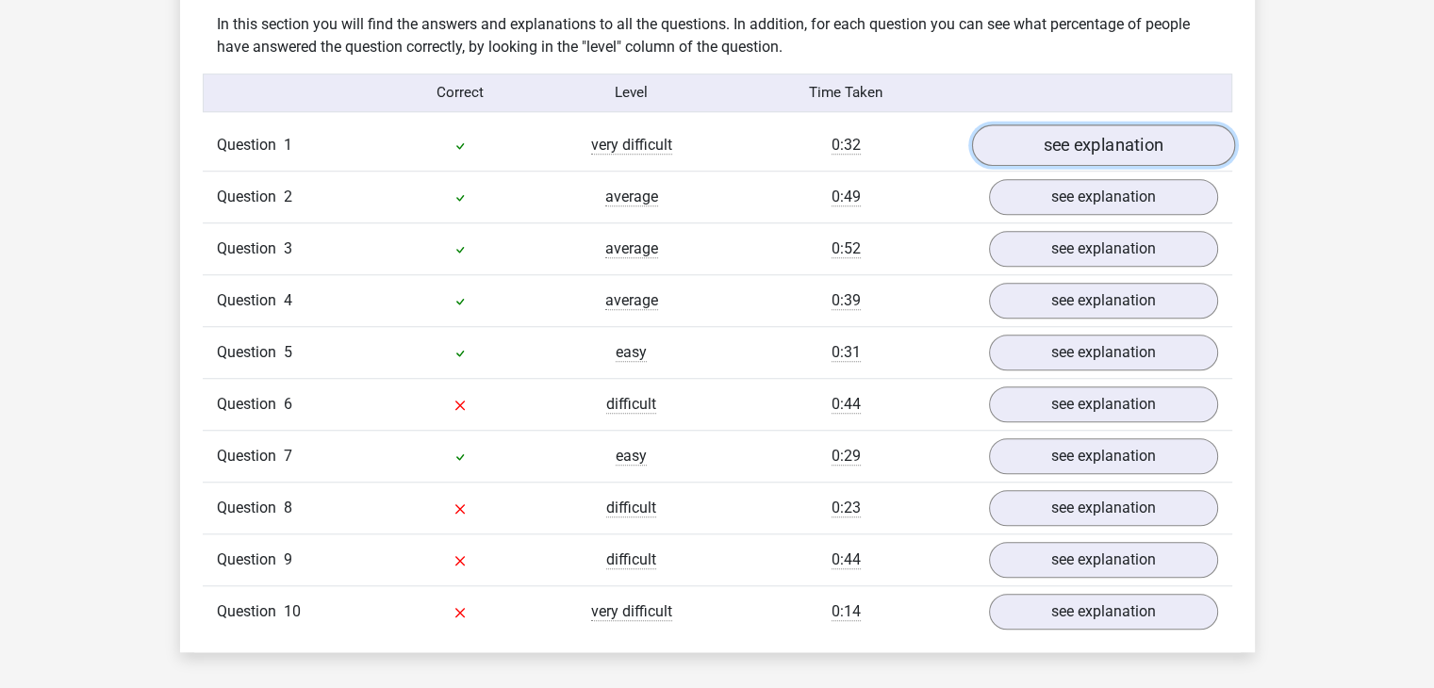
click at [1085, 144] on link "see explanation" at bounding box center [1102, 144] width 263 height 41
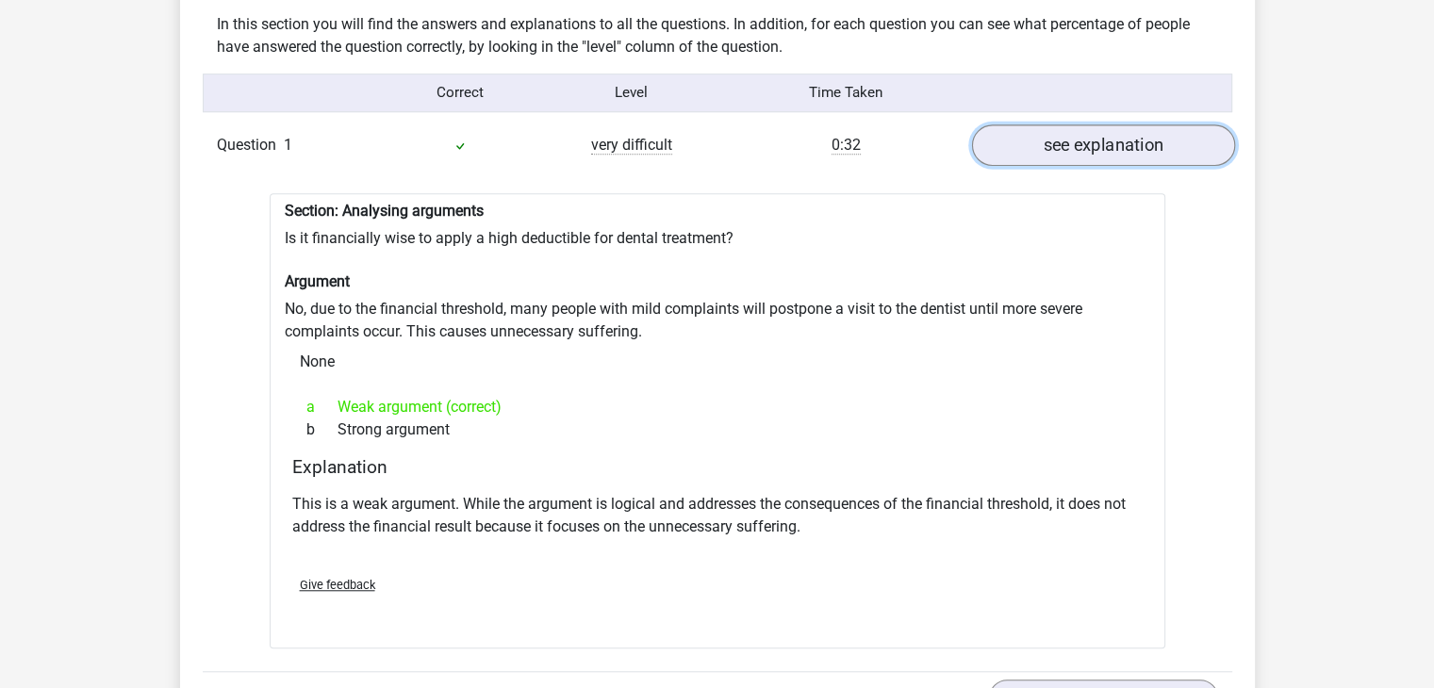
click at [1119, 136] on link "see explanation" at bounding box center [1102, 144] width 263 height 41
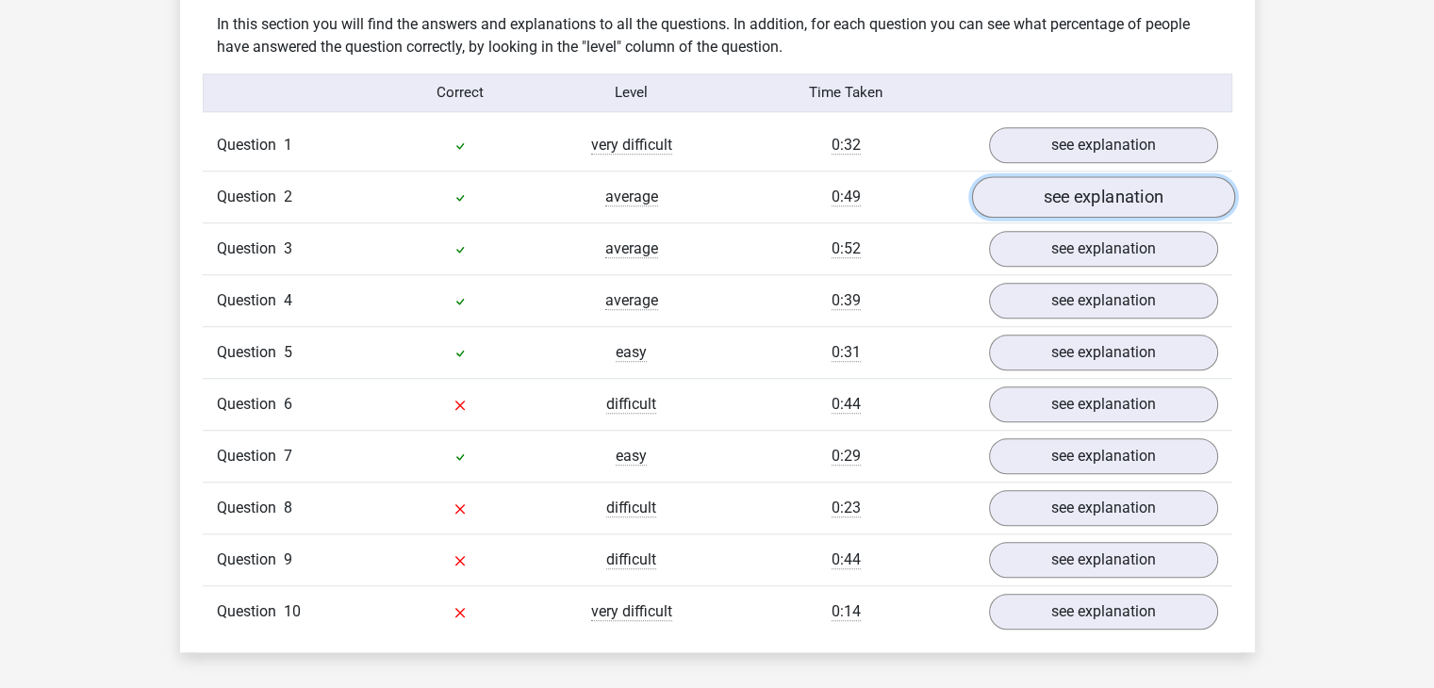
click at [1132, 189] on link "see explanation" at bounding box center [1102, 196] width 263 height 41
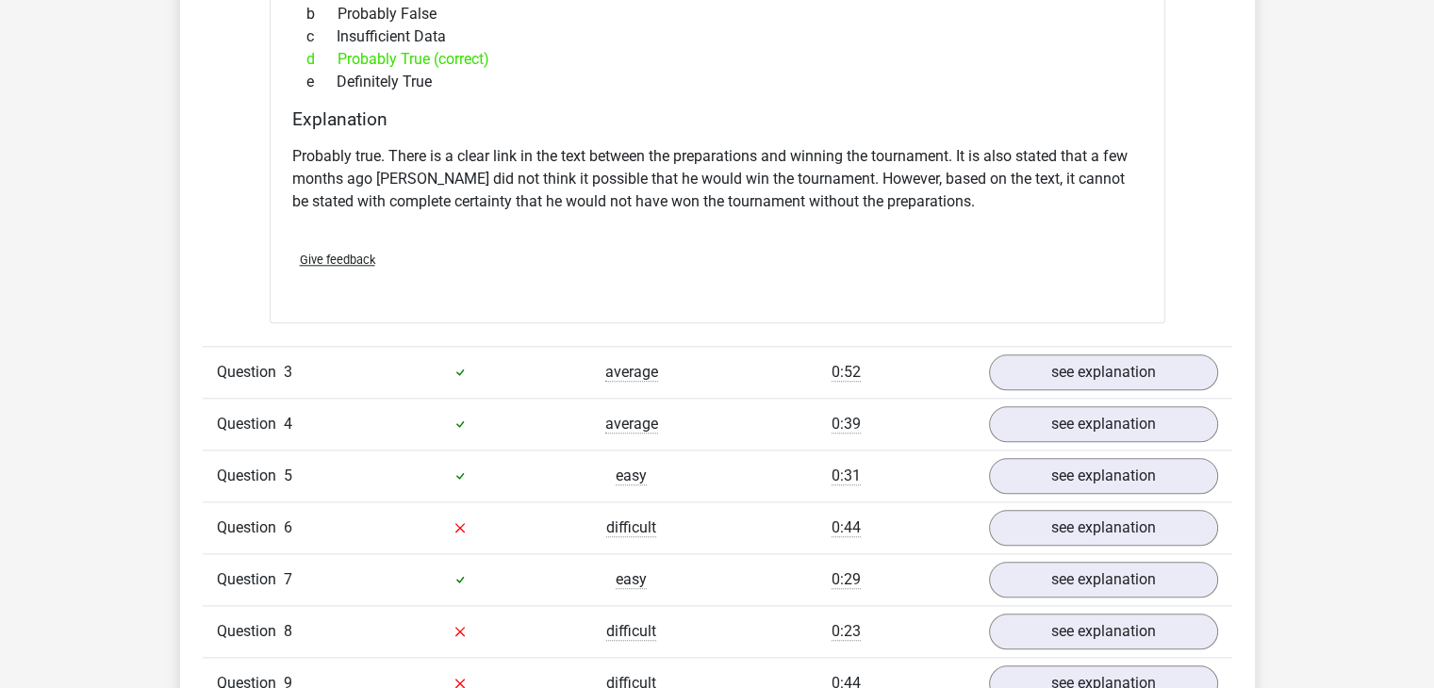
scroll to position [1960, 0]
click at [1102, 371] on link "see explanation" at bounding box center [1102, 370] width 263 height 41
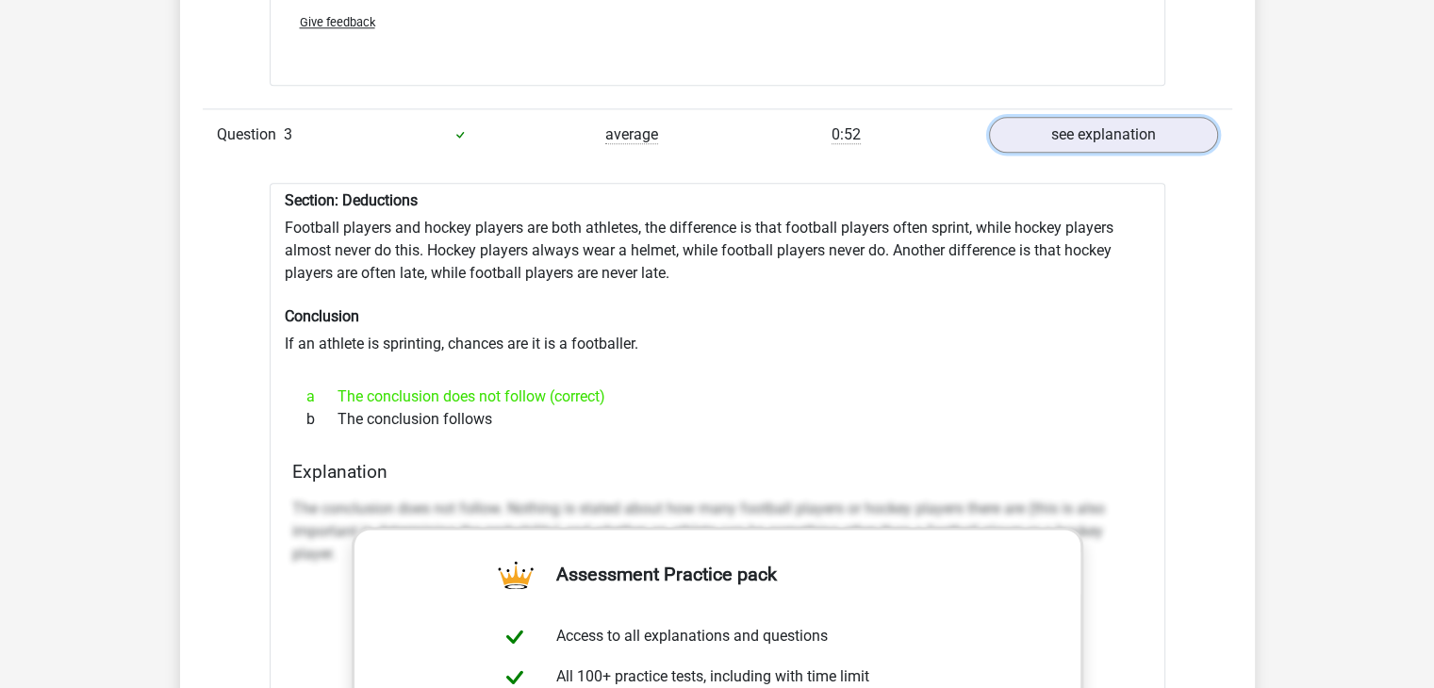
scroll to position [2176, 0]
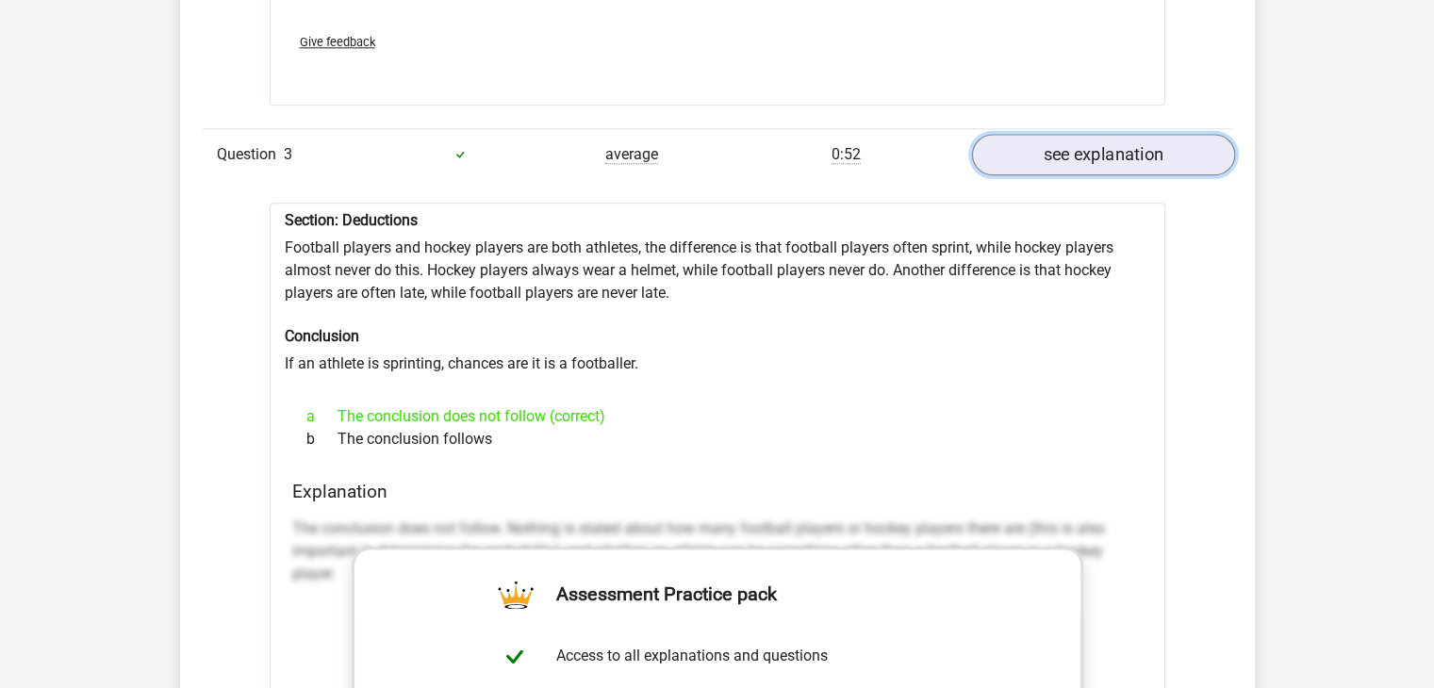
click at [1118, 160] on link "see explanation" at bounding box center [1102, 154] width 263 height 41
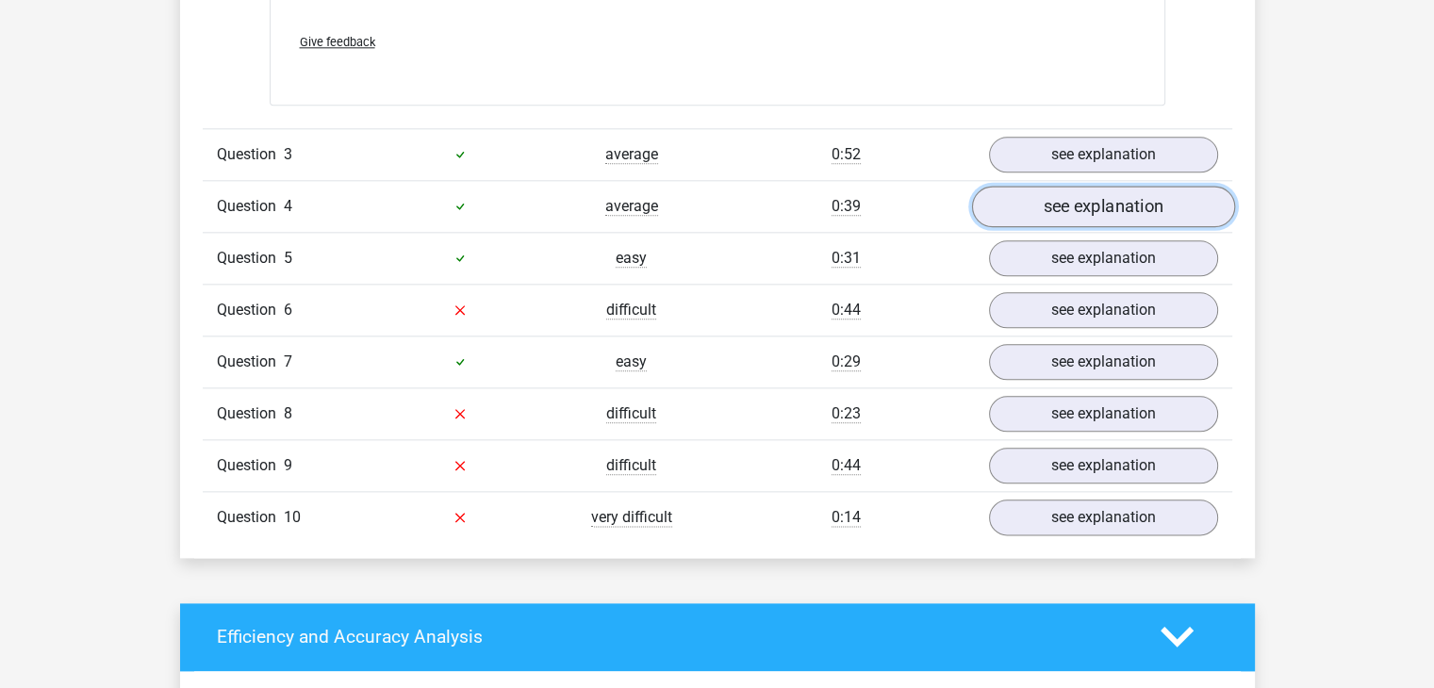
click at [1102, 193] on link "see explanation" at bounding box center [1102, 206] width 263 height 41
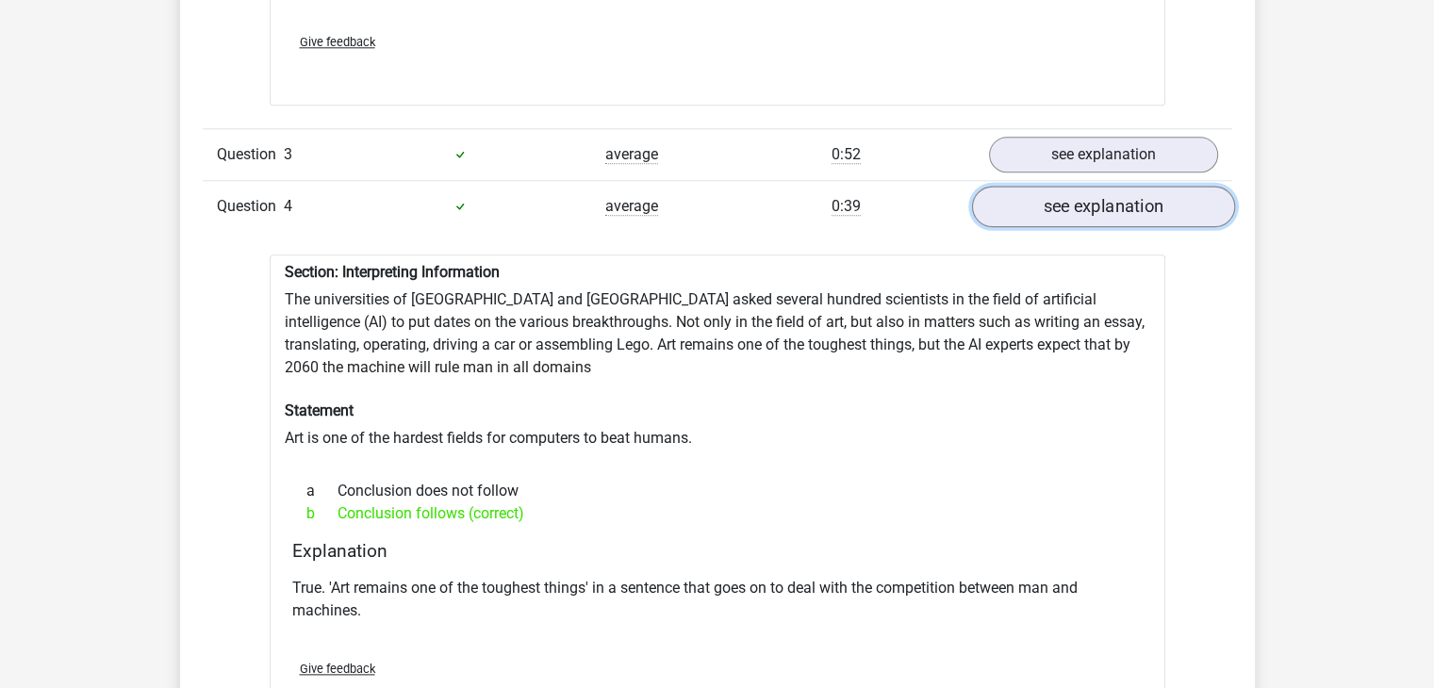
click at [1102, 193] on link "see explanation" at bounding box center [1102, 206] width 263 height 41
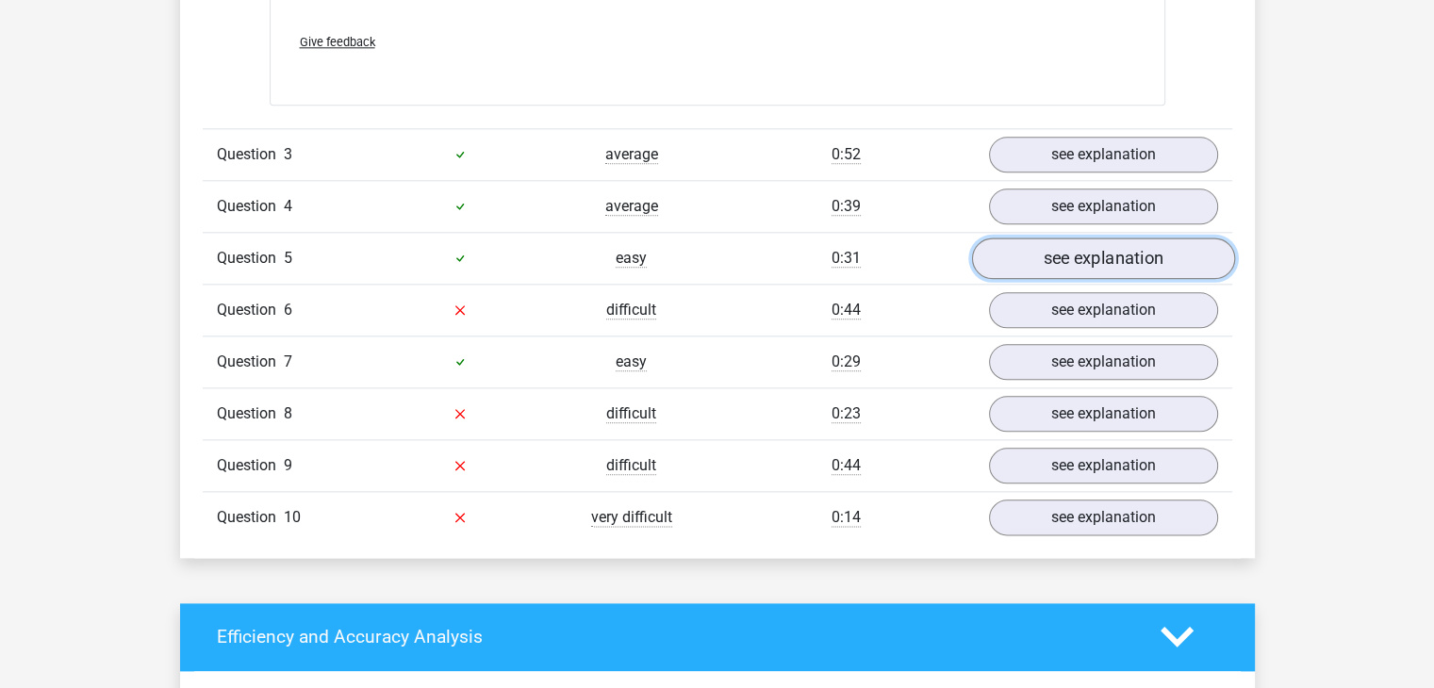
click at [1095, 248] on link "see explanation" at bounding box center [1102, 258] width 263 height 41
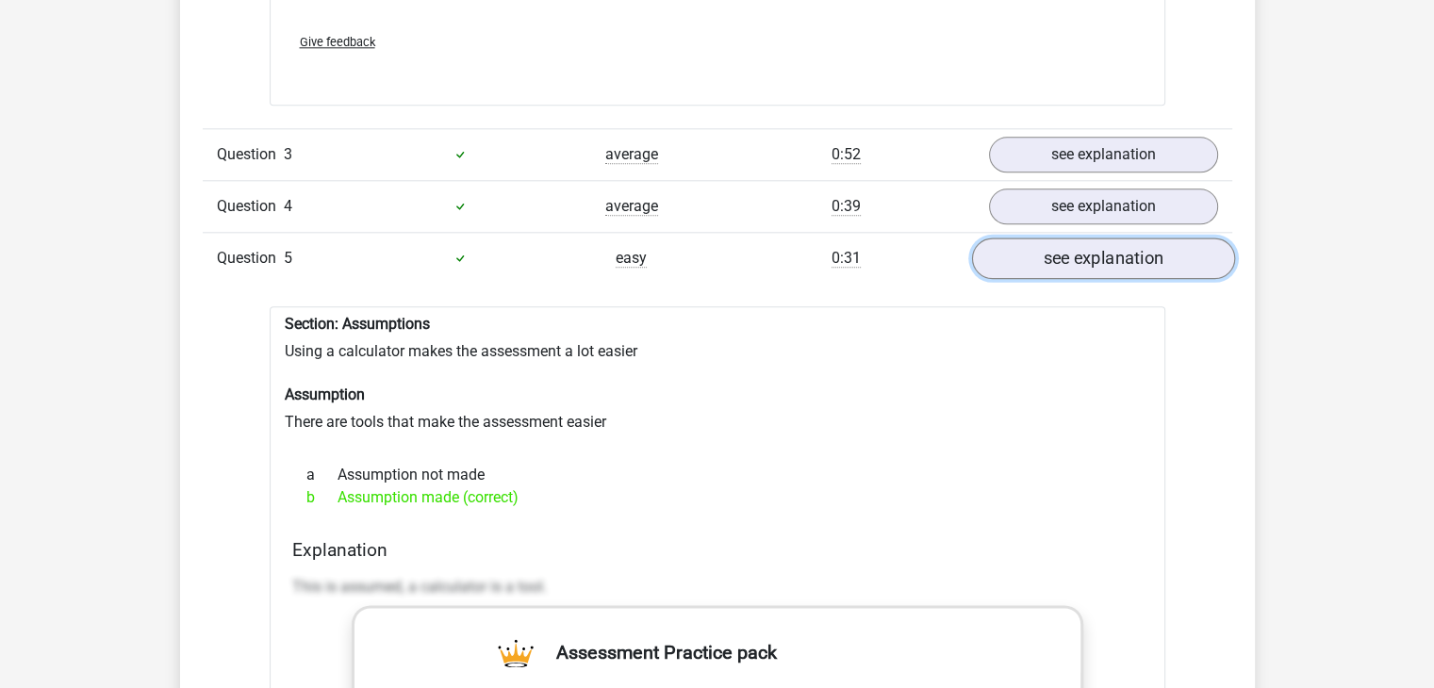
click at [1095, 248] on link "see explanation" at bounding box center [1102, 258] width 263 height 41
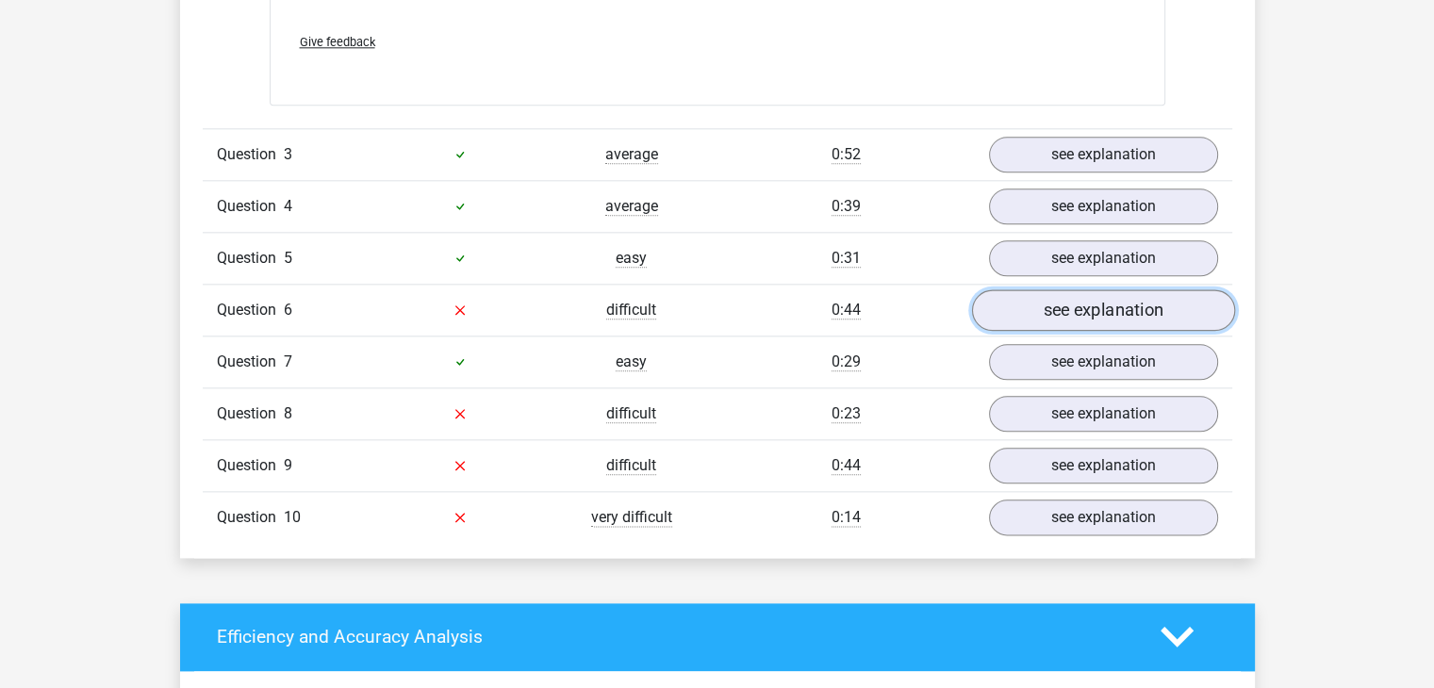
click at [1090, 304] on link "see explanation" at bounding box center [1102, 310] width 263 height 41
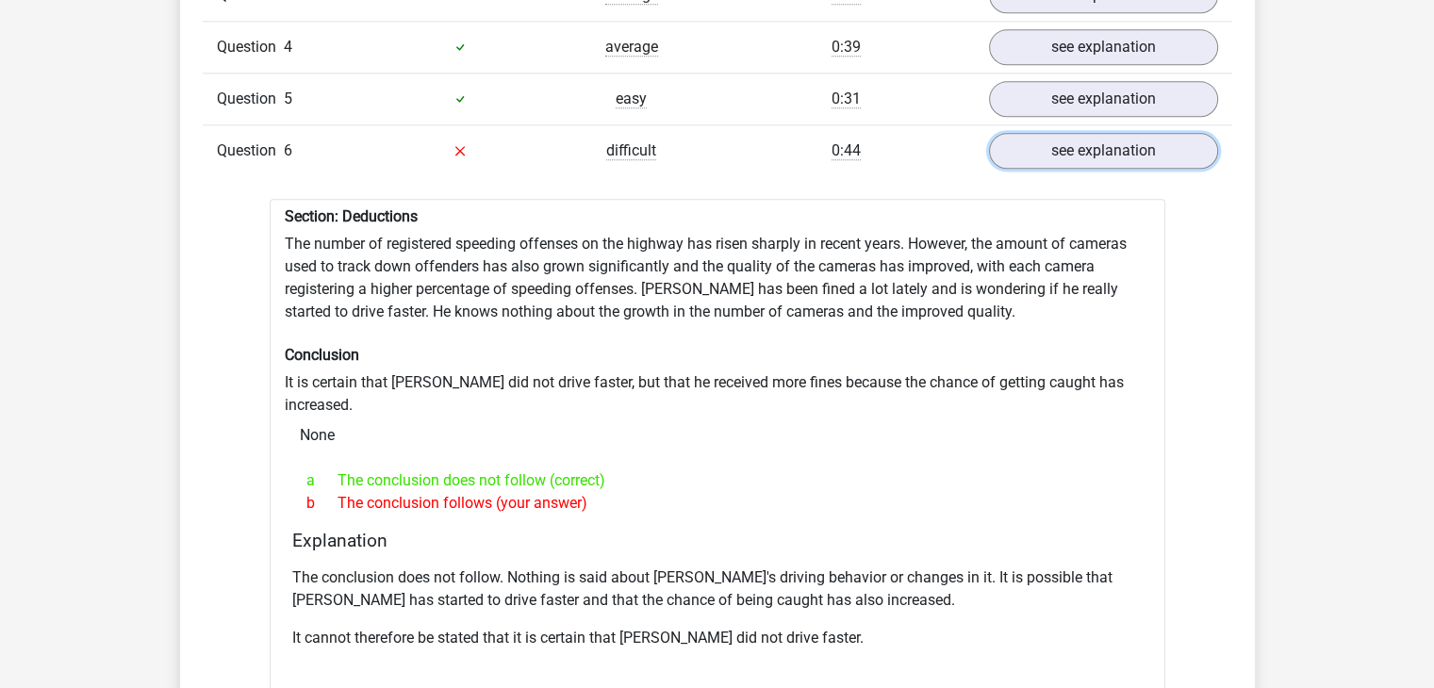
scroll to position [2335, 0]
click at [1090, 137] on link "see explanation" at bounding box center [1102, 150] width 263 height 41
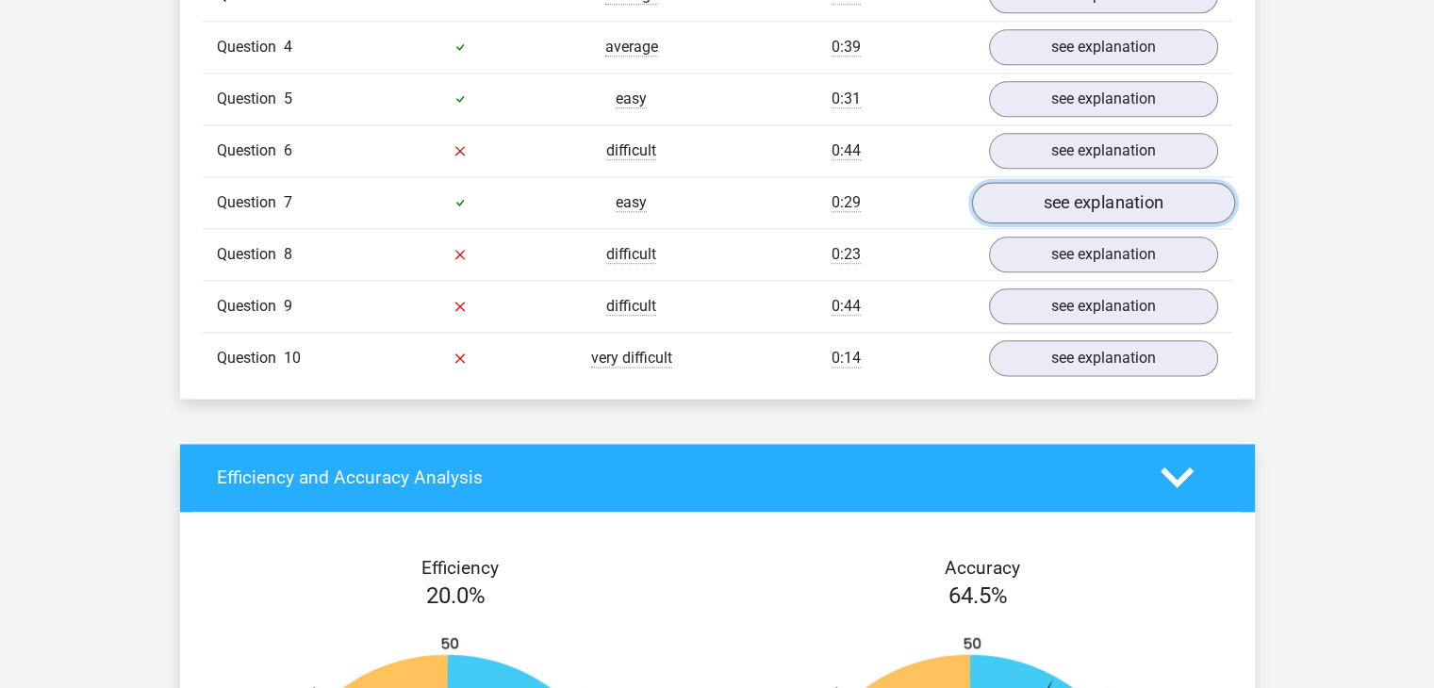
click at [1086, 201] on link "see explanation" at bounding box center [1102, 202] width 263 height 41
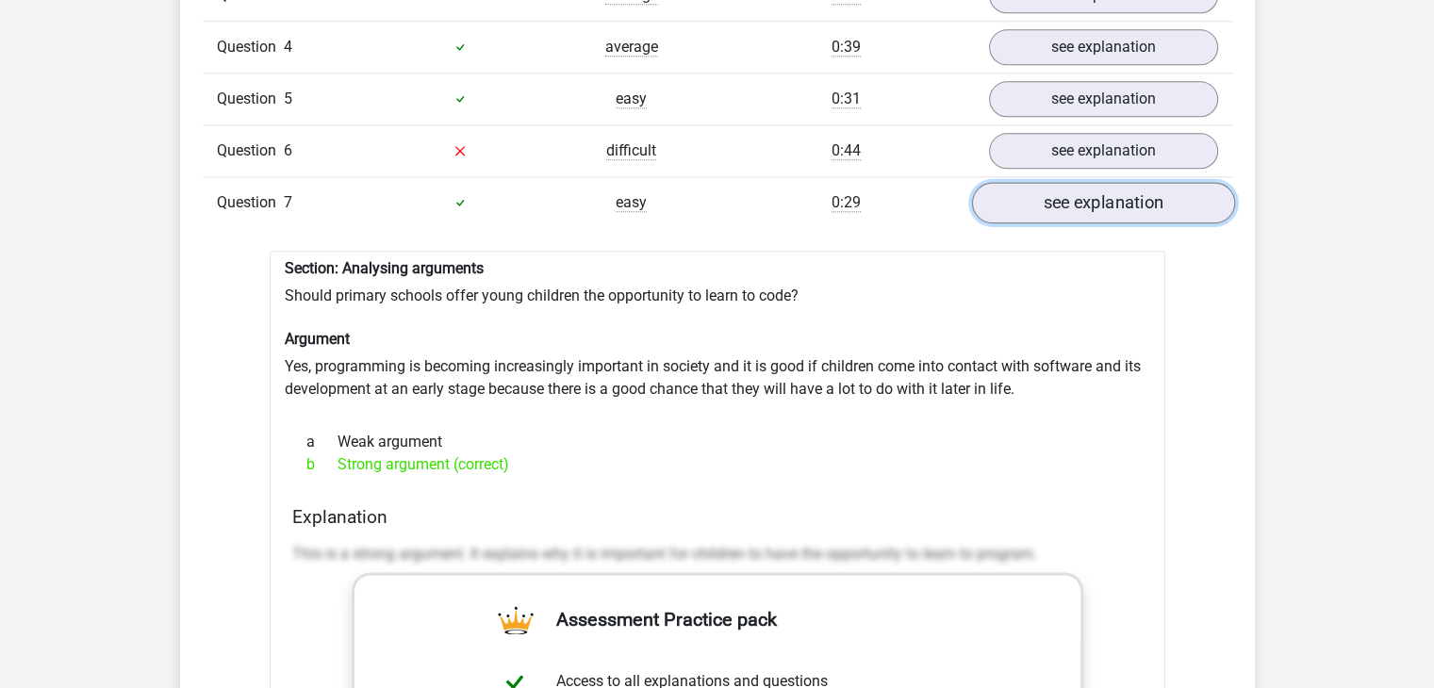
click at [1098, 202] on link "see explanation" at bounding box center [1102, 202] width 263 height 41
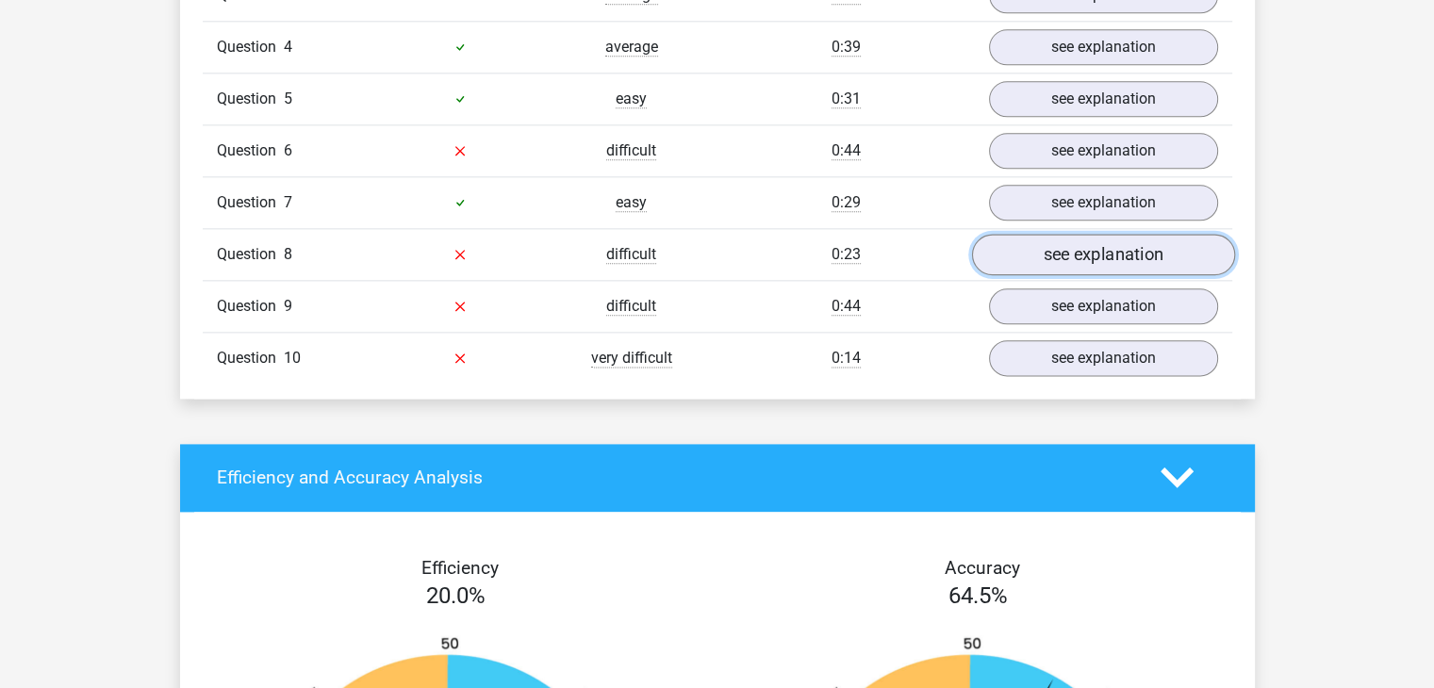
click at [1086, 241] on link "see explanation" at bounding box center [1102, 254] width 263 height 41
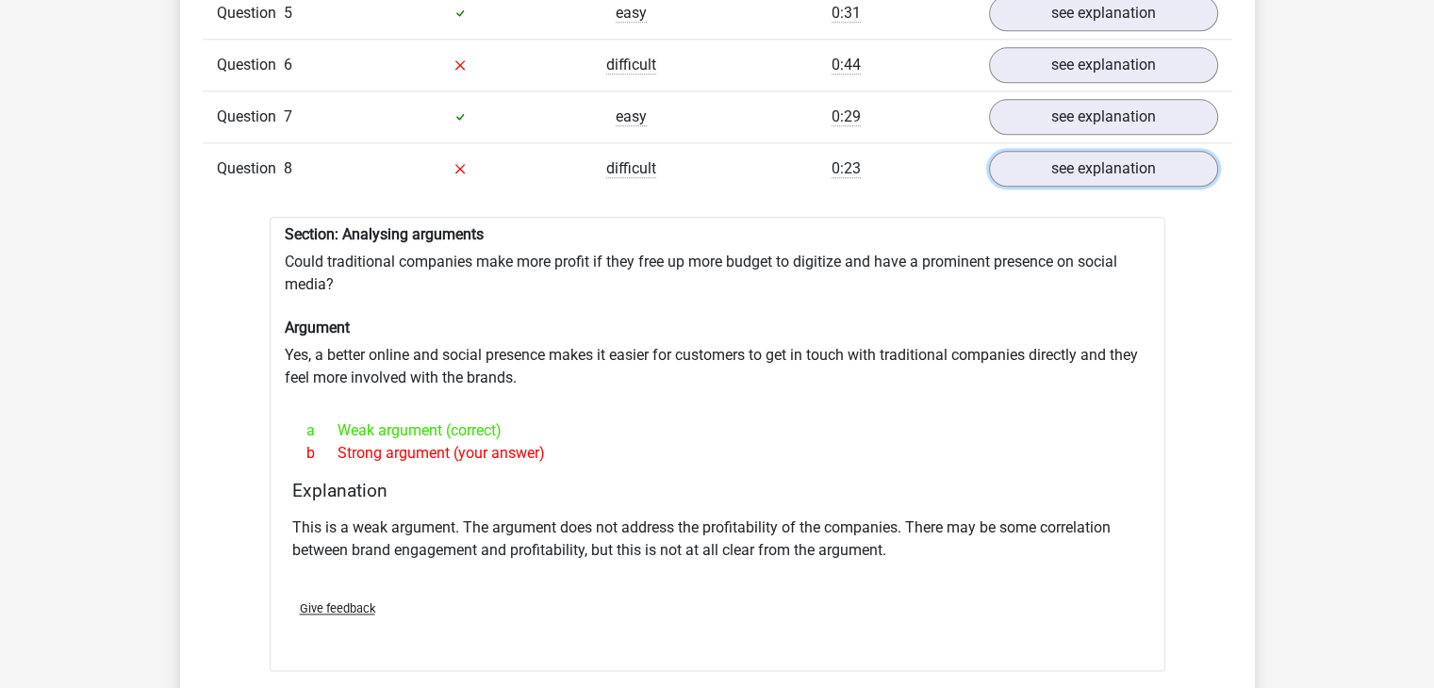
scroll to position [2422, 0]
click at [1105, 165] on link "see explanation" at bounding box center [1102, 167] width 263 height 41
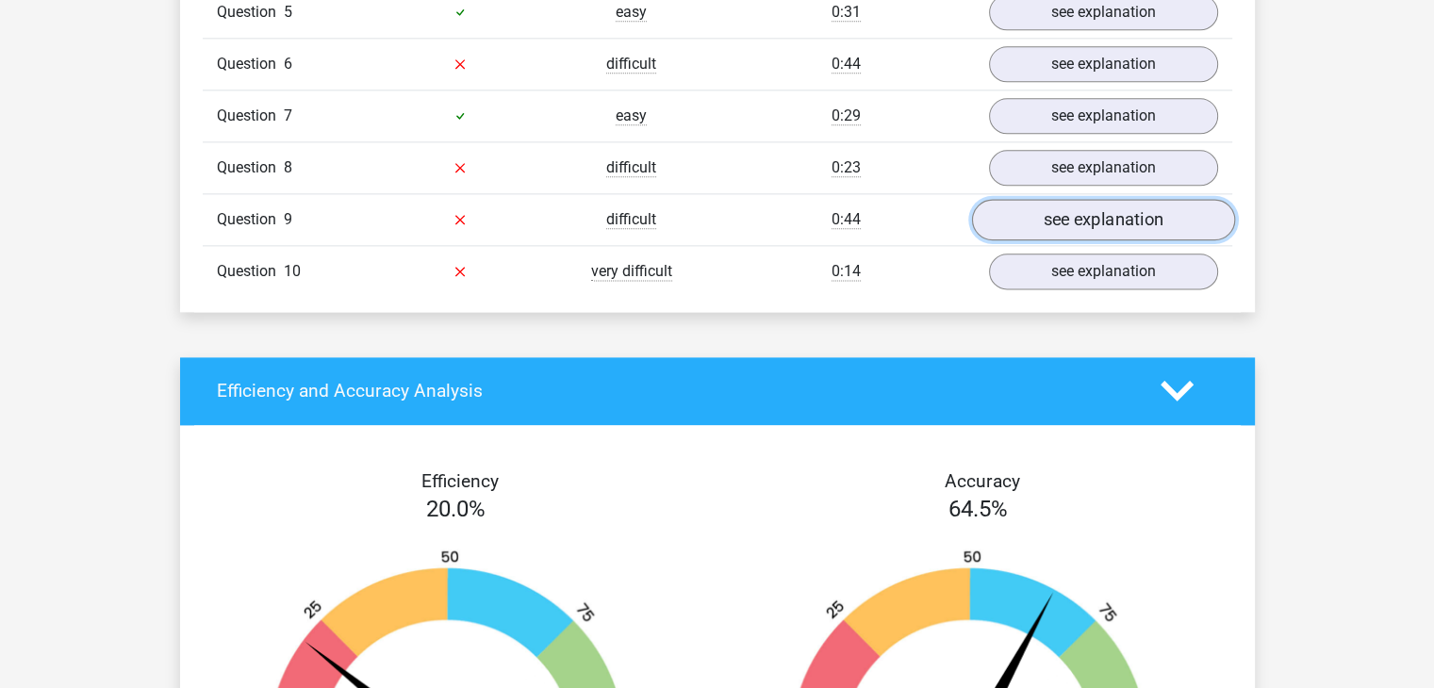
click at [1090, 217] on link "see explanation" at bounding box center [1102, 219] width 263 height 41
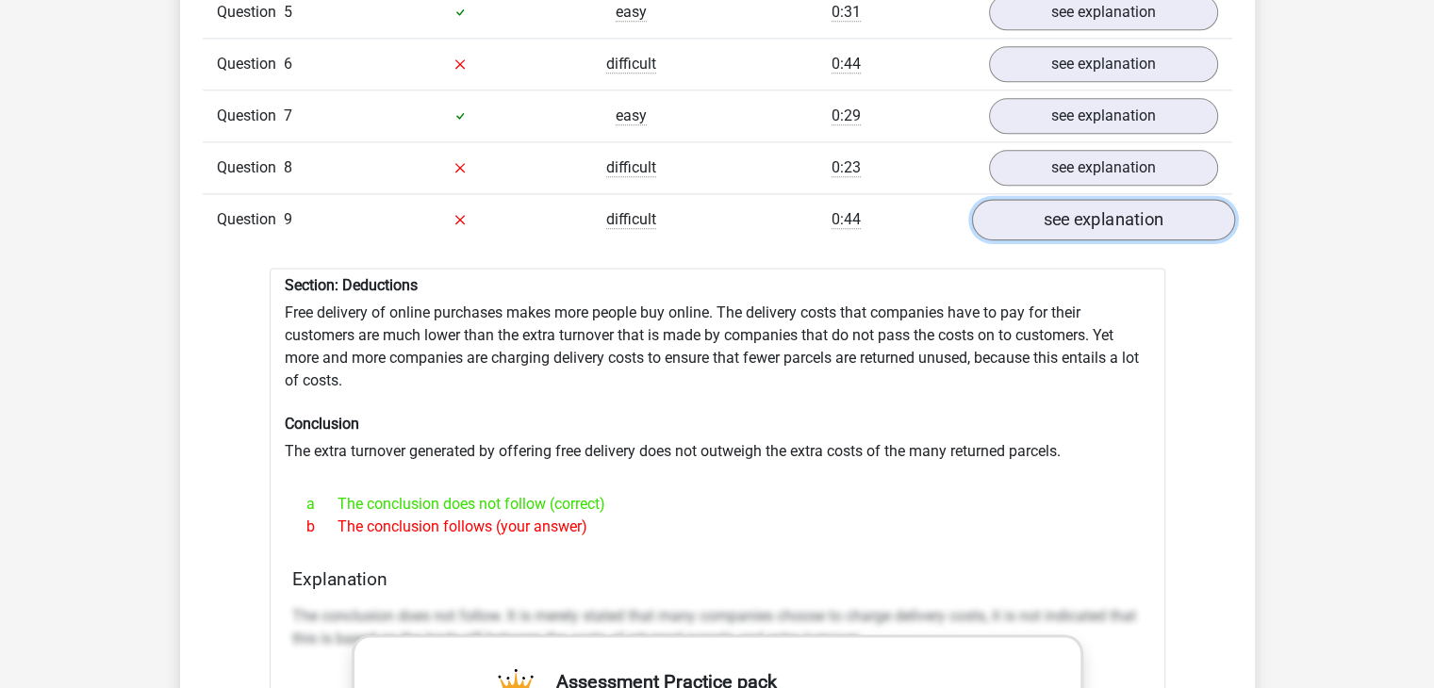
click at [1086, 219] on link "see explanation" at bounding box center [1102, 219] width 263 height 41
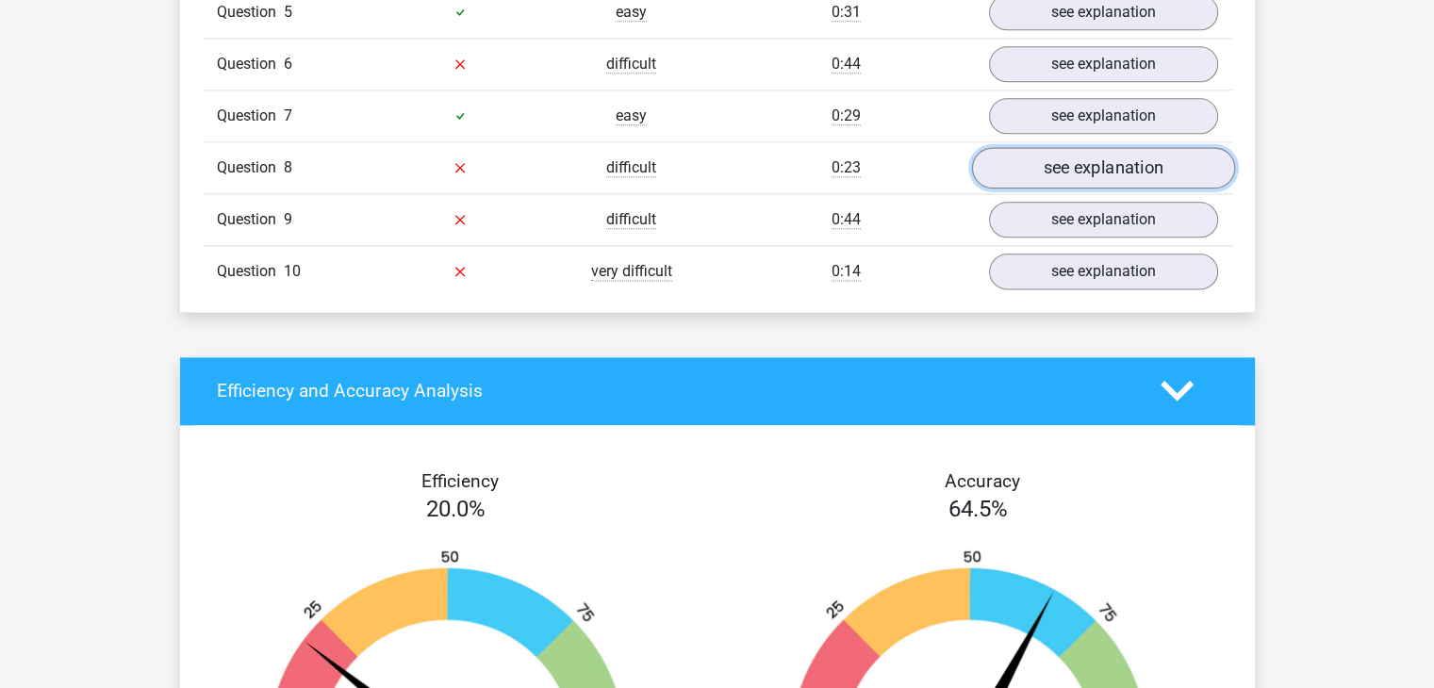
click at [1089, 165] on link "see explanation" at bounding box center [1102, 167] width 263 height 41
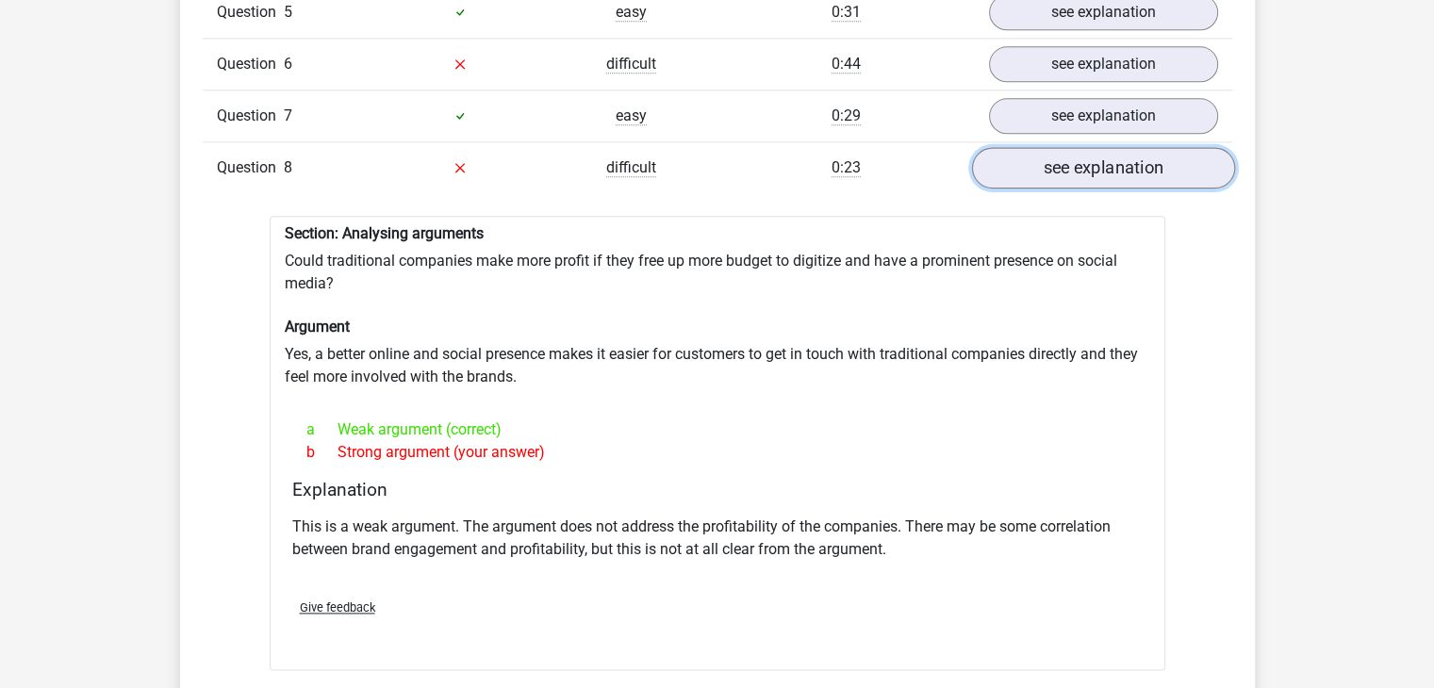
click at [1089, 165] on link "see explanation" at bounding box center [1102, 167] width 263 height 41
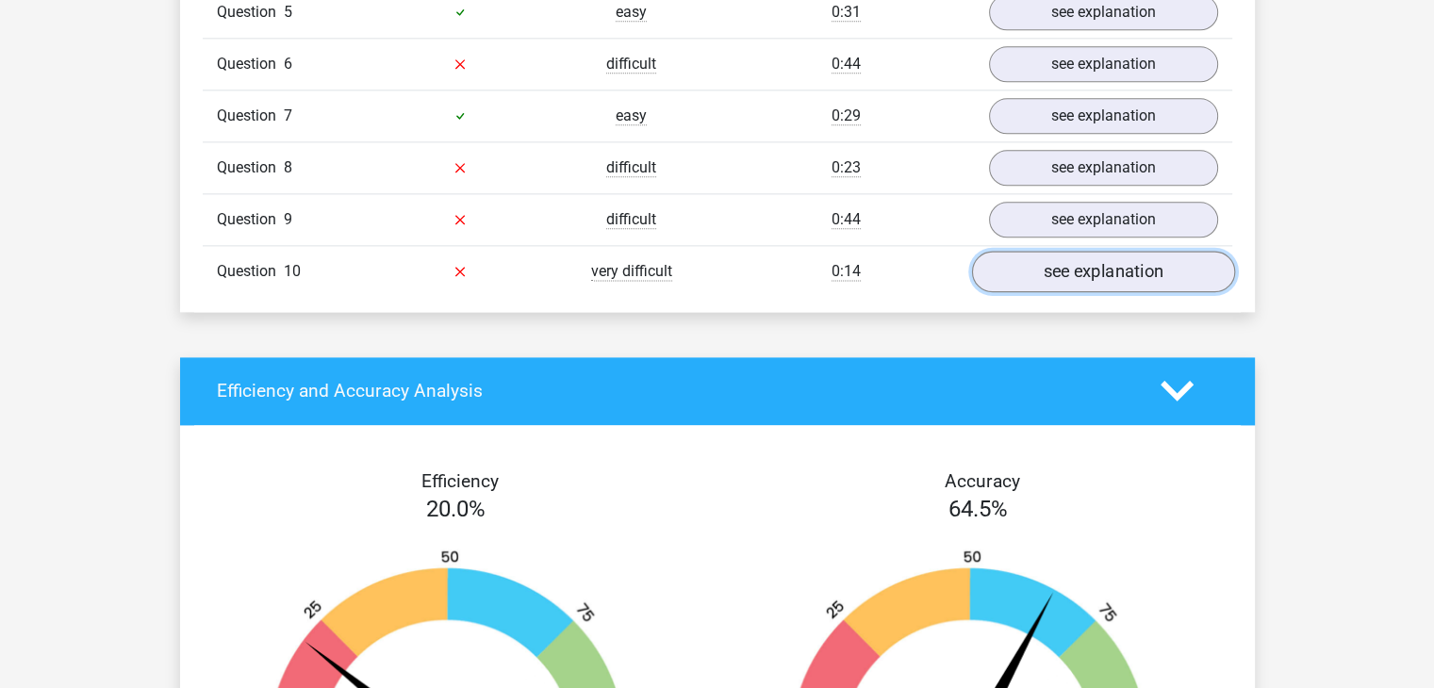
click at [1088, 281] on link "see explanation" at bounding box center [1102, 271] width 263 height 41
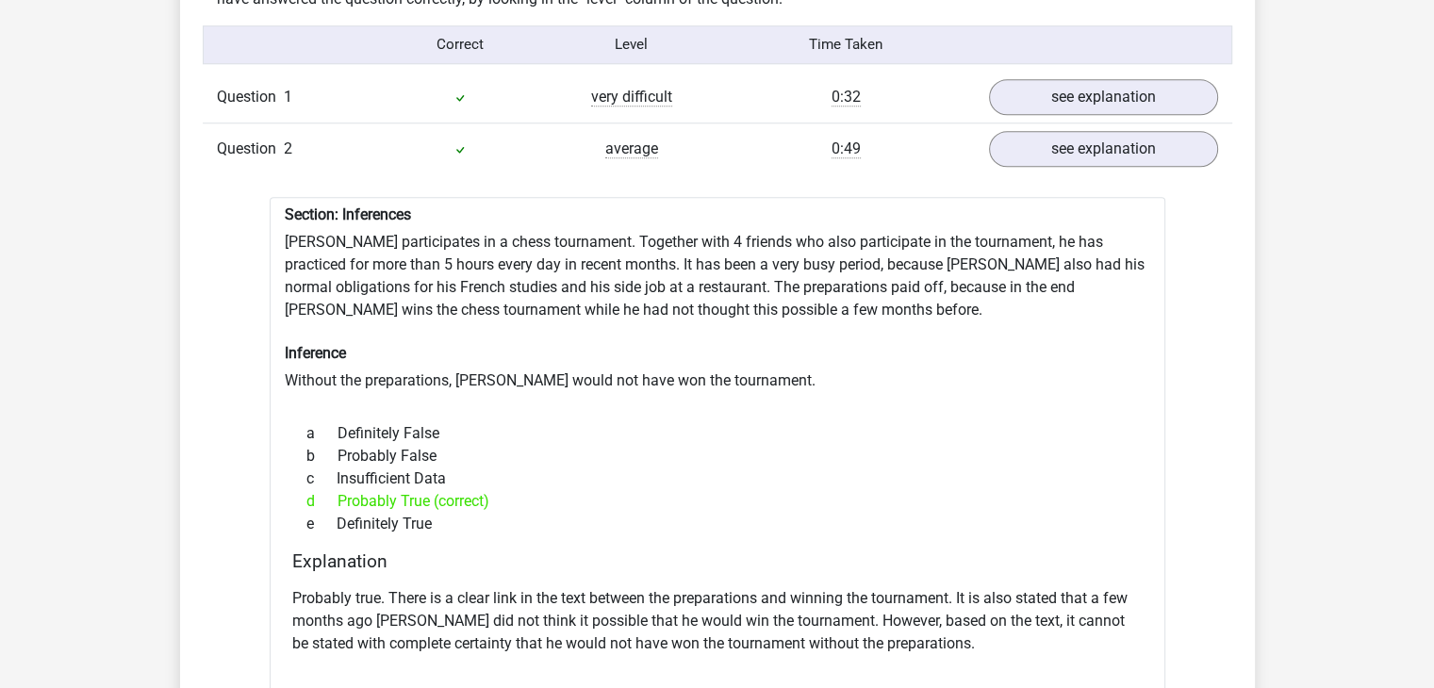
scroll to position [1460, 0]
